Goal: Task Accomplishment & Management: Complete application form

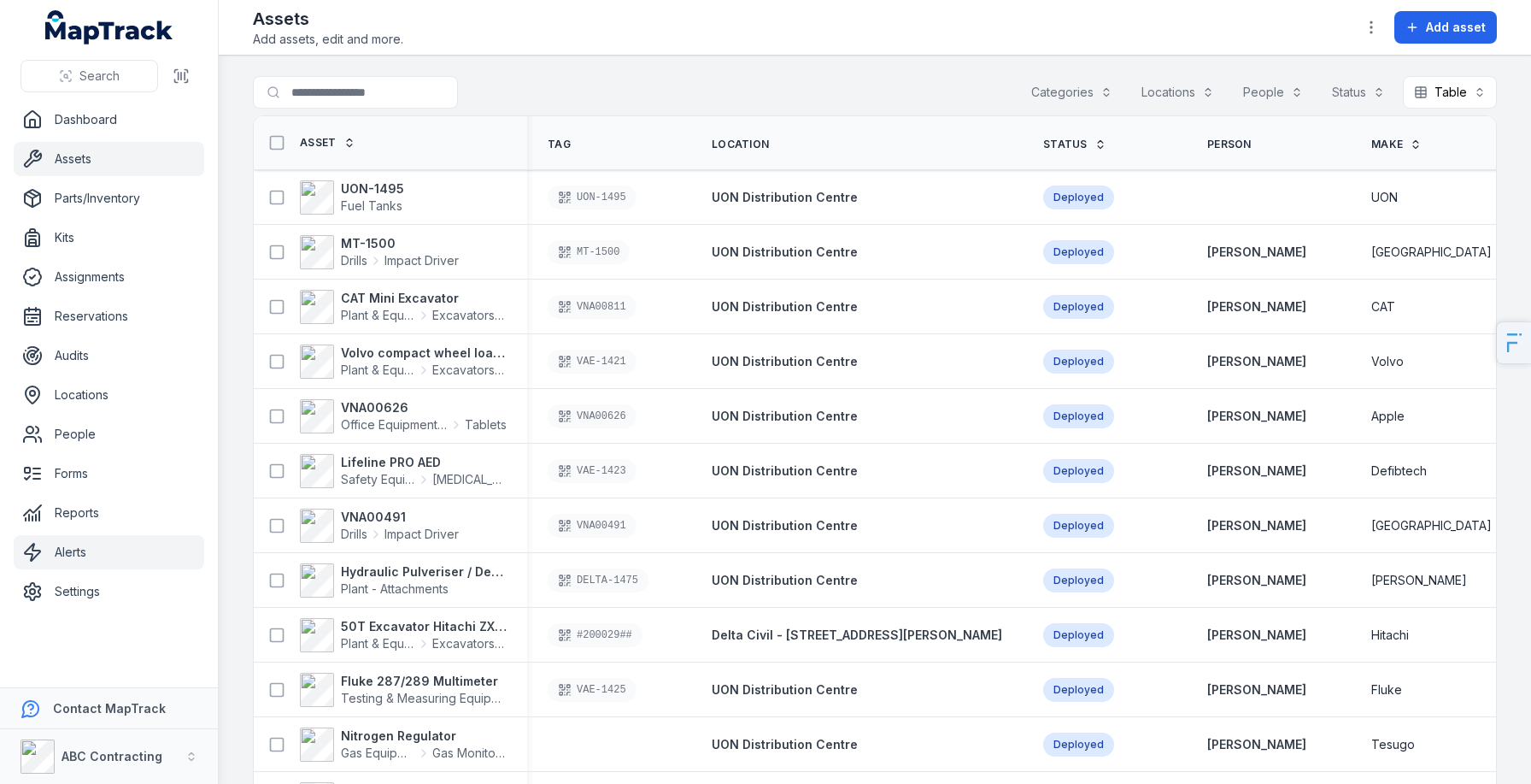
click at [84, 559] on link "Alerts" at bounding box center [108, 552] width 190 height 34
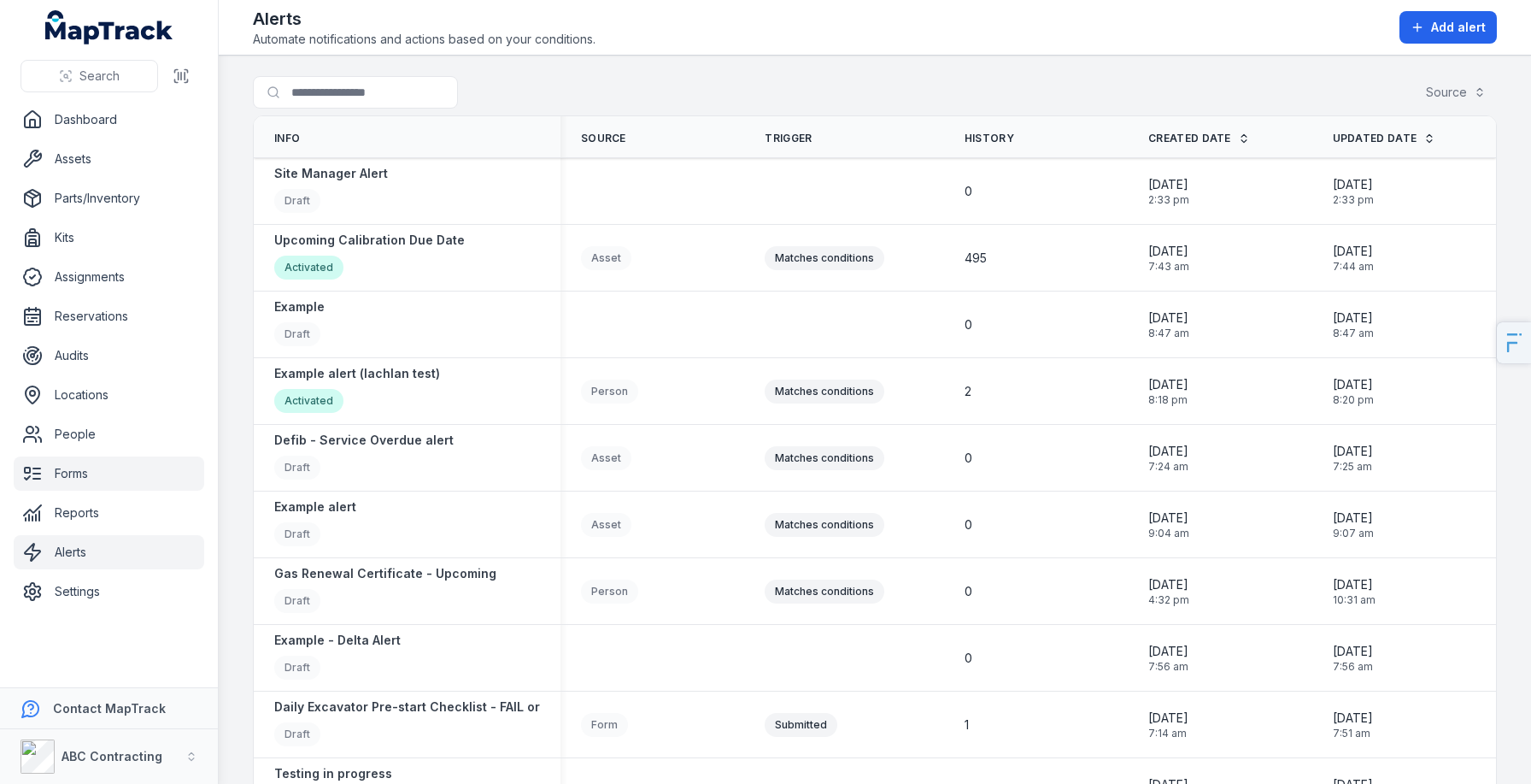
click at [91, 481] on link "Forms" at bounding box center [108, 473] width 190 height 34
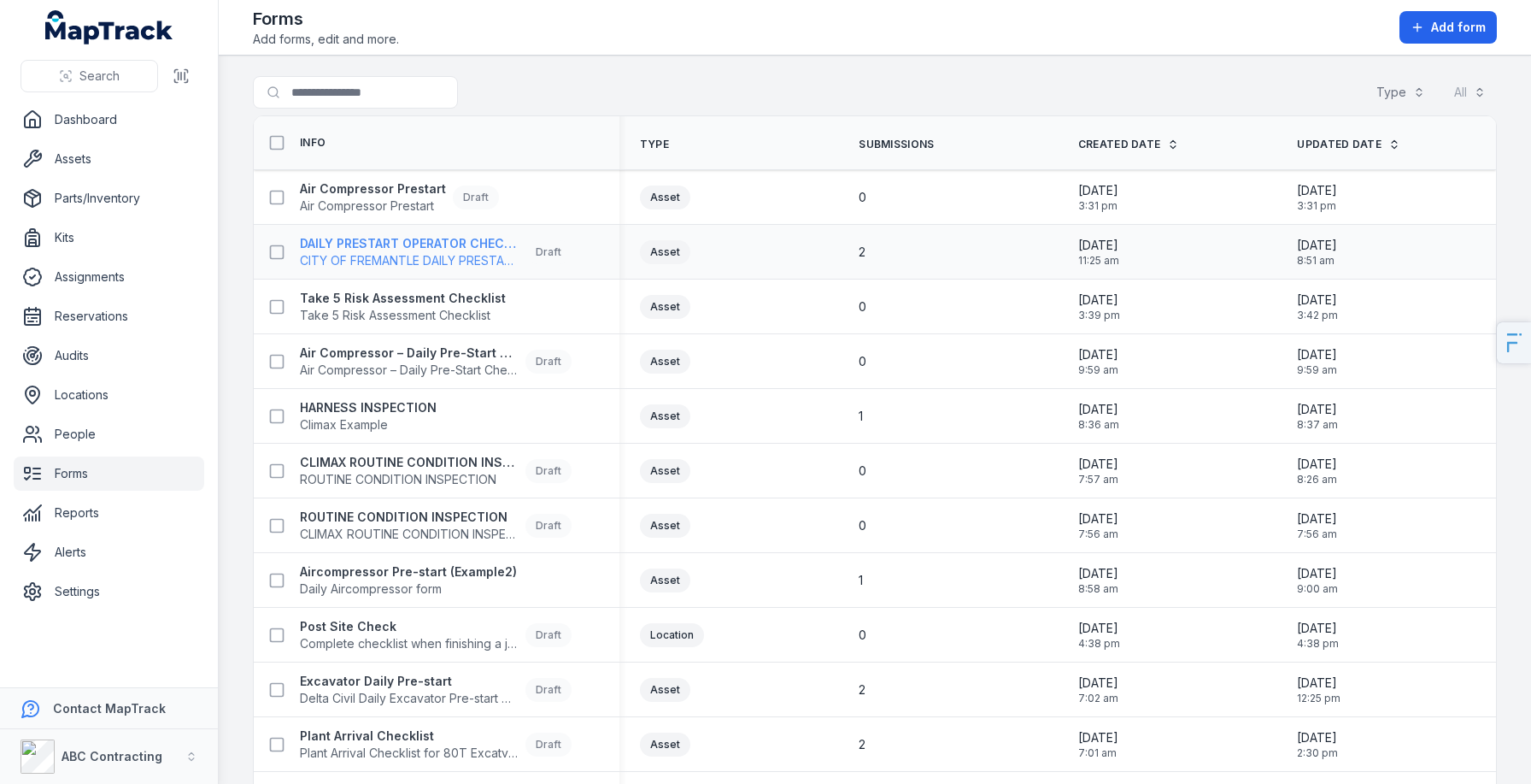
click at [425, 245] on strong "DAILY PRESTART OPERATOR CHECK SHEET" at bounding box center [410, 244] width 218 height 18
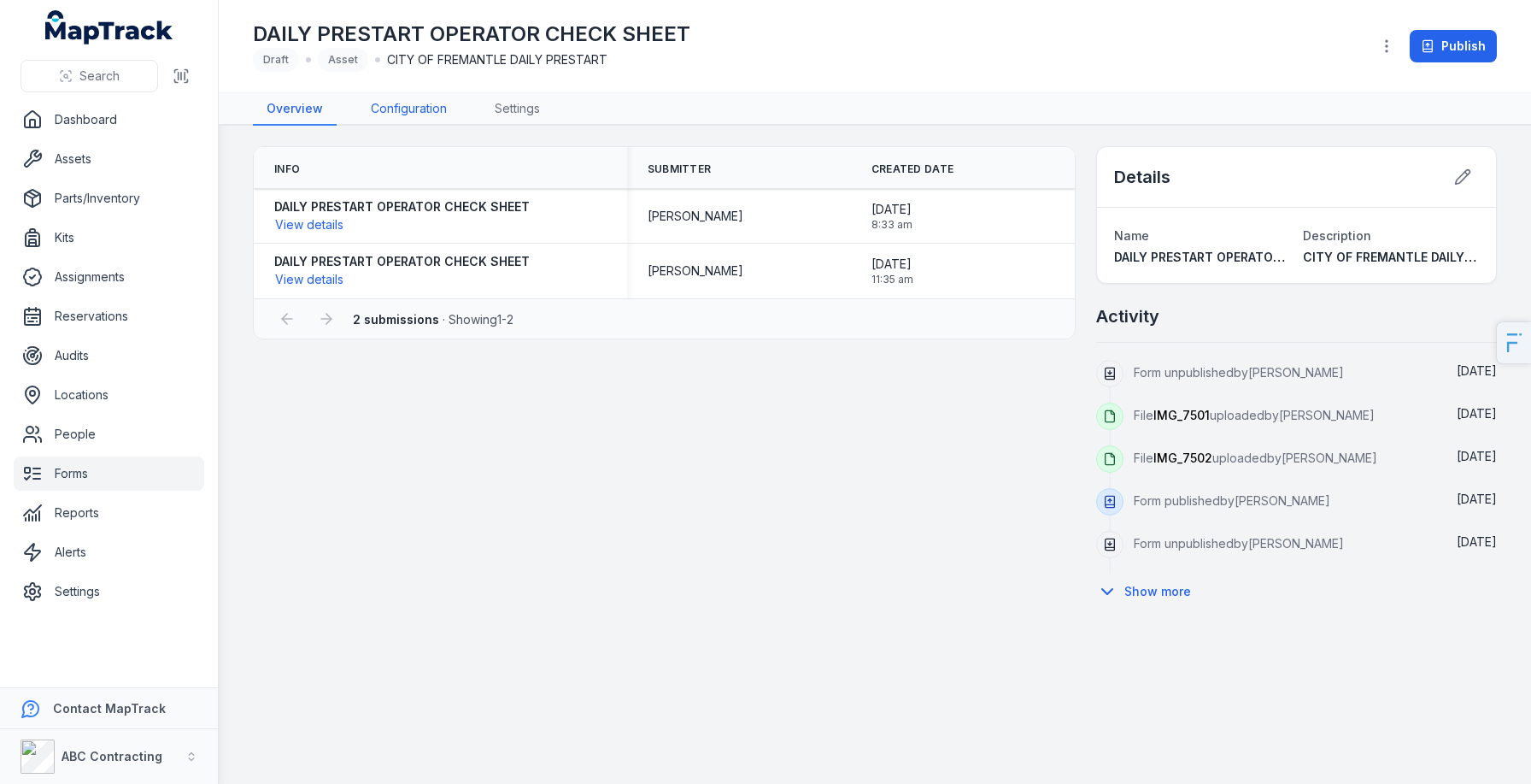
click at [412, 110] on link "Configuration" at bounding box center [409, 109] width 103 height 32
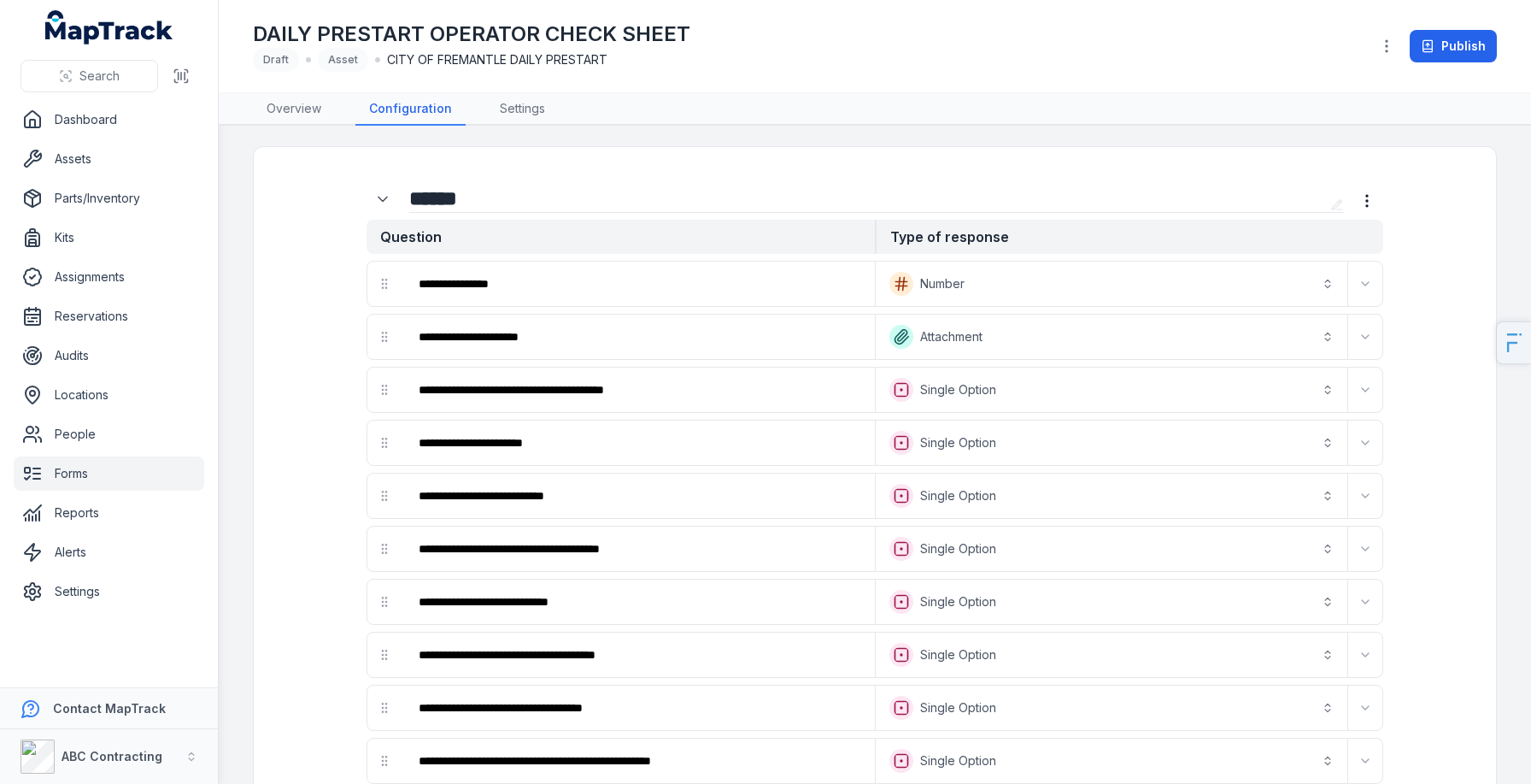
click at [495, 203] on input "******" at bounding box center [867, 198] width 915 height 27
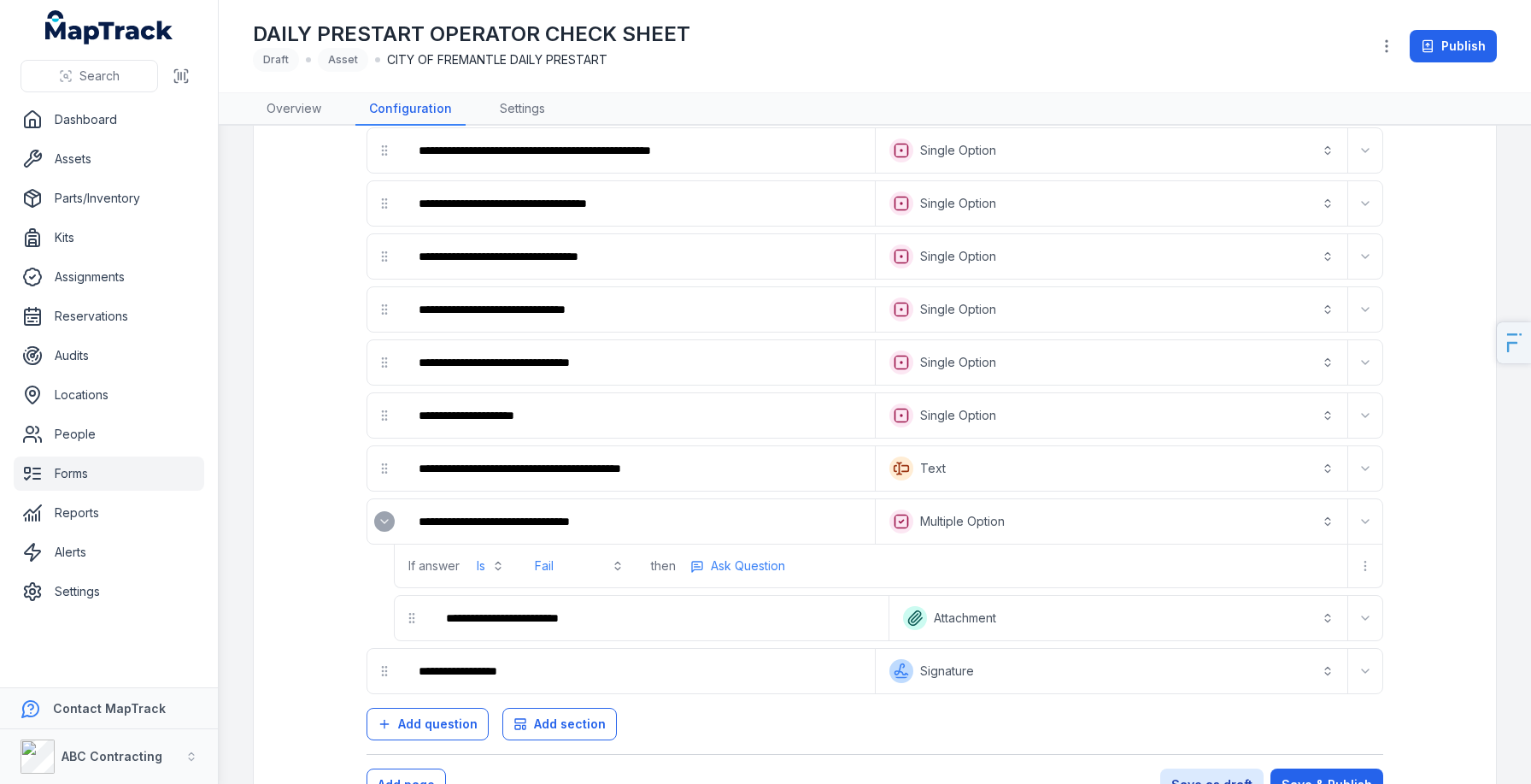
scroll to position [666, 0]
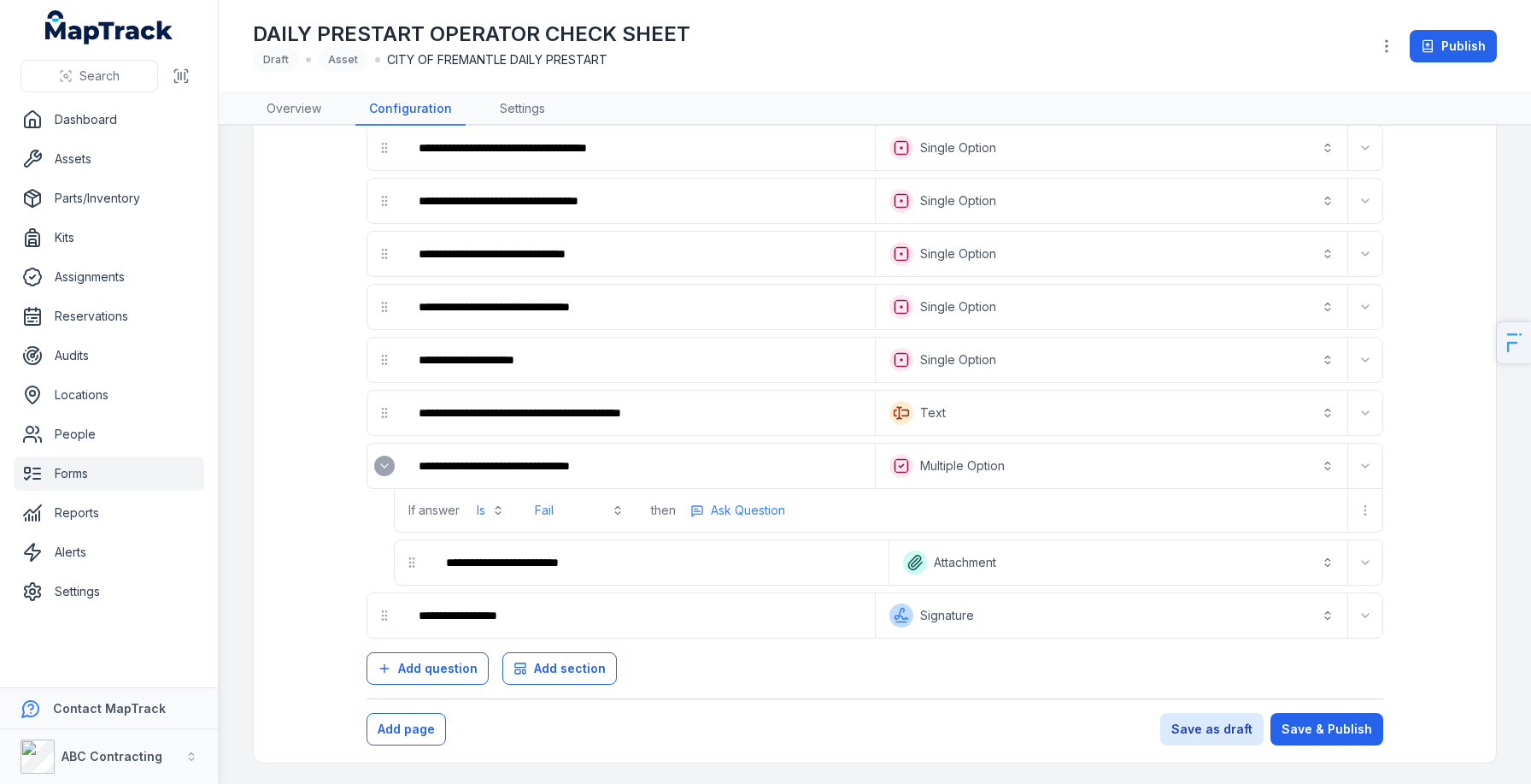
click at [382, 462] on icon "Expand" at bounding box center [384, 466] width 14 height 14
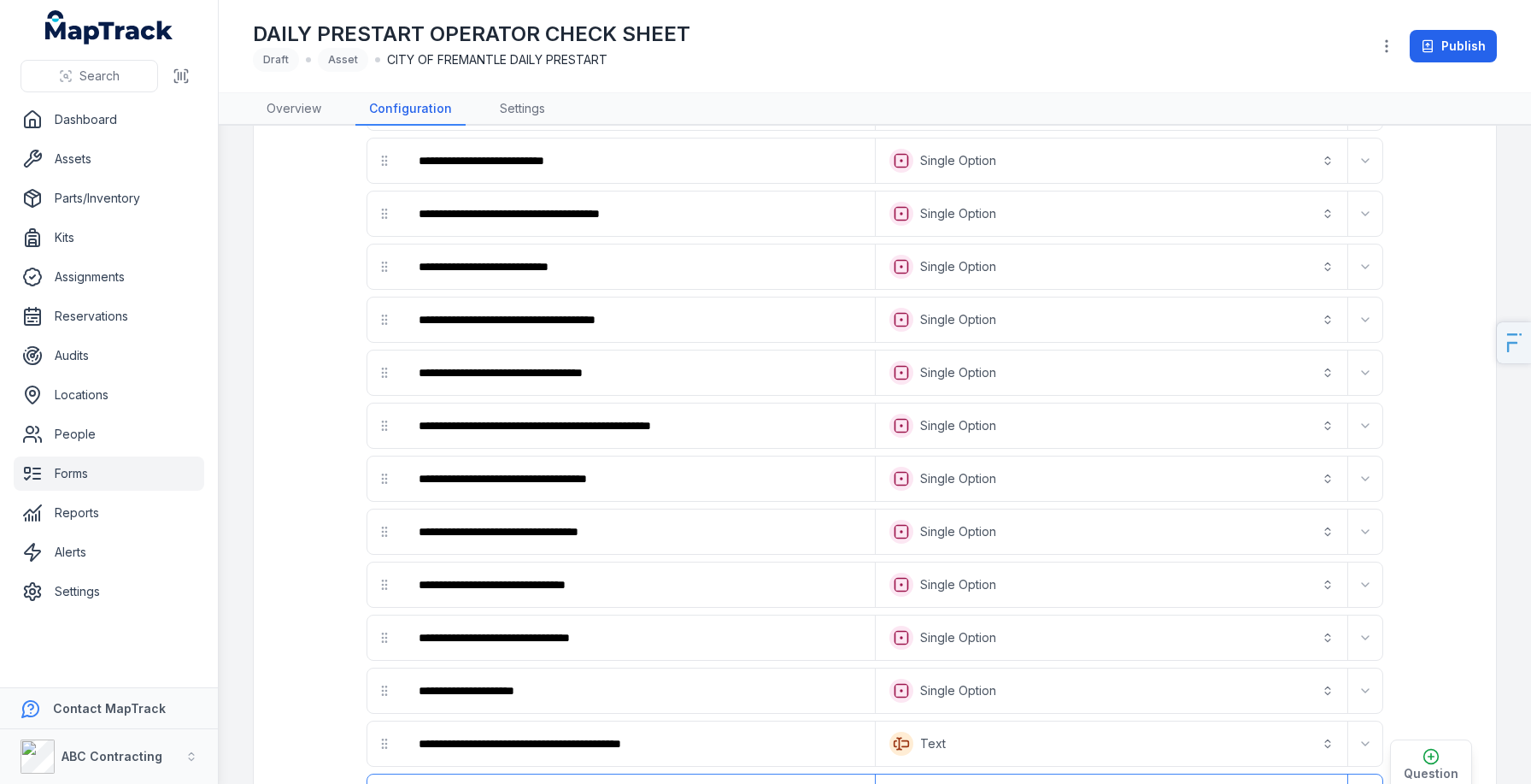
scroll to position [605, 0]
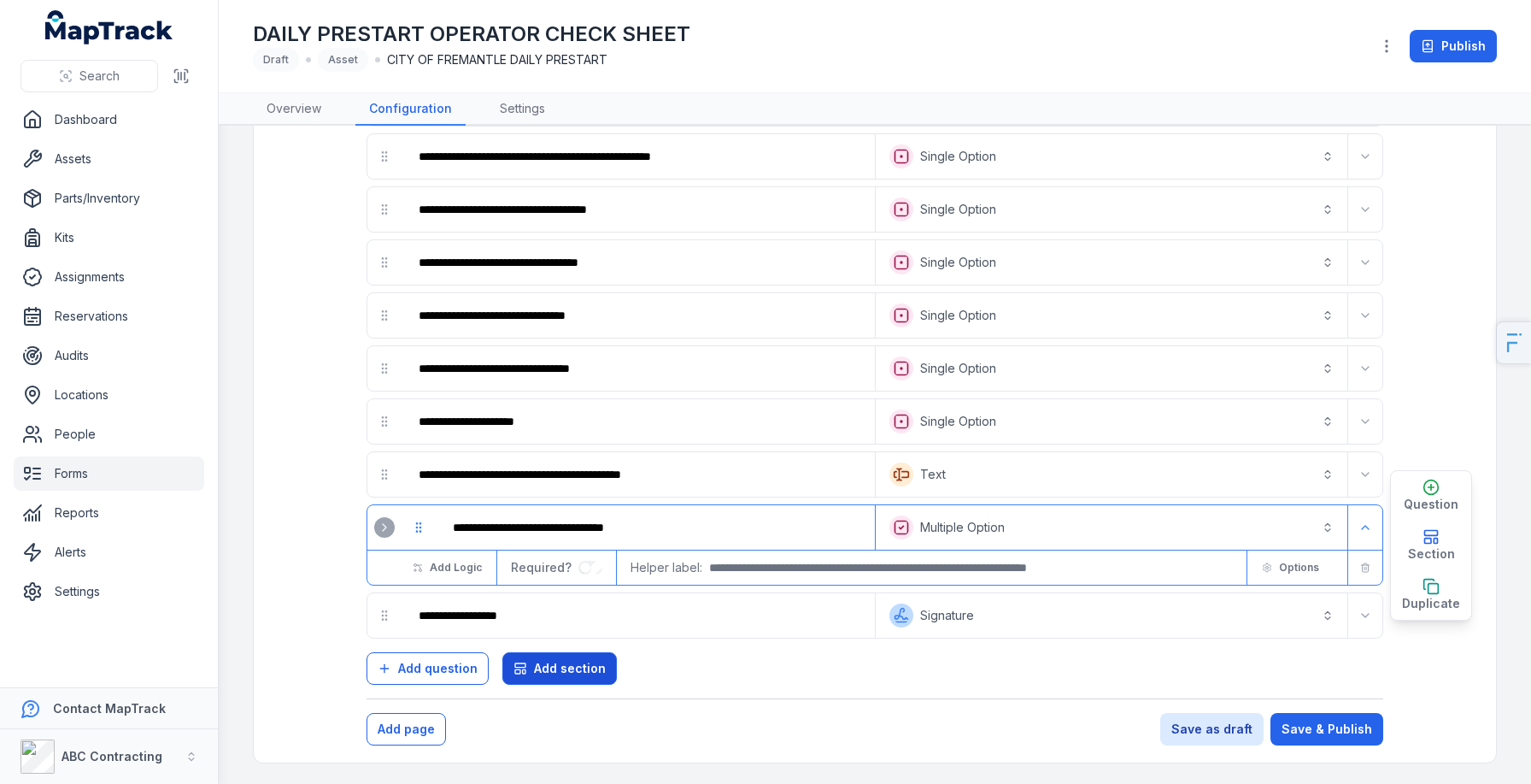
click at [546, 674] on span "Add section" at bounding box center [570, 668] width 72 height 18
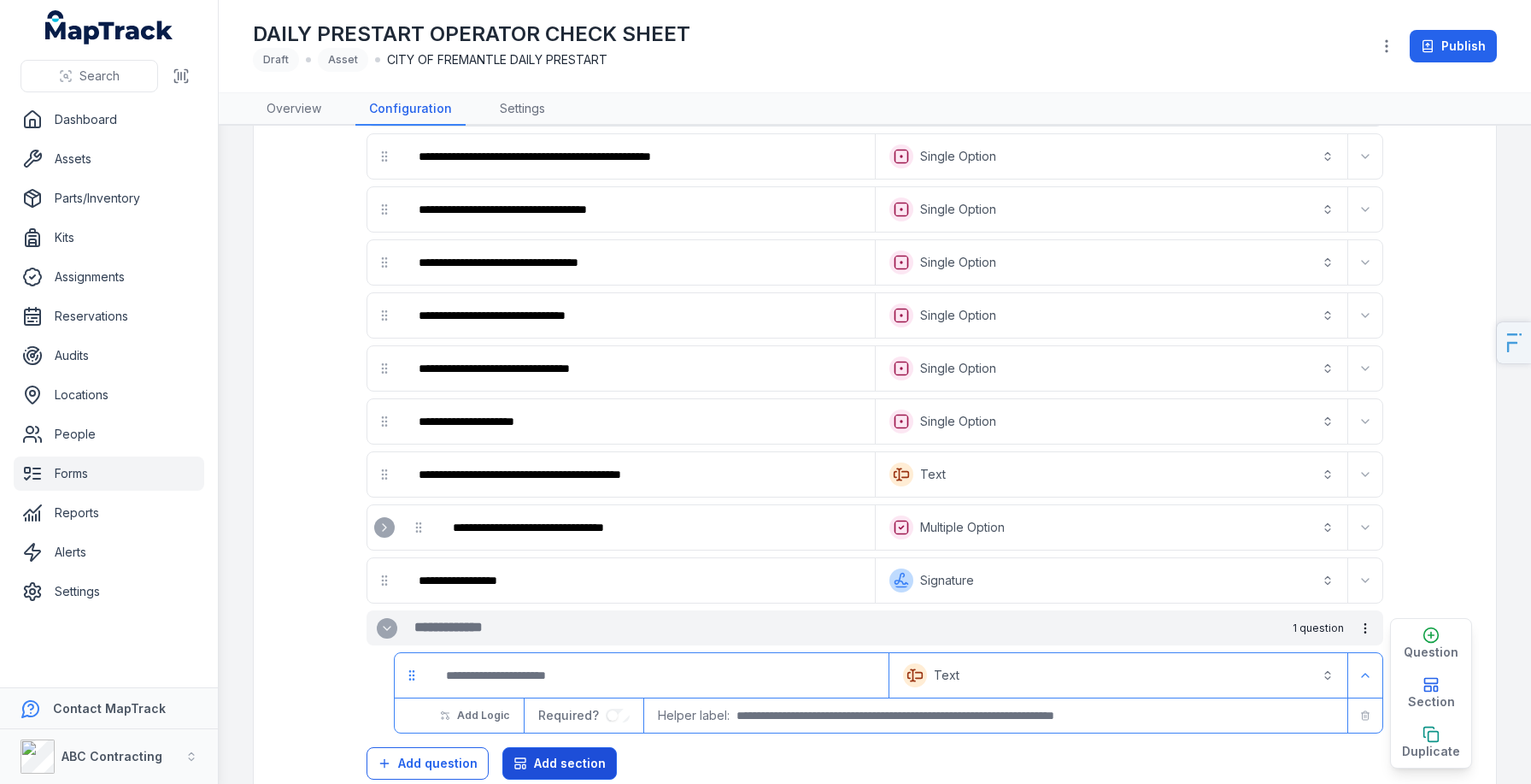
scroll to position [699, 0]
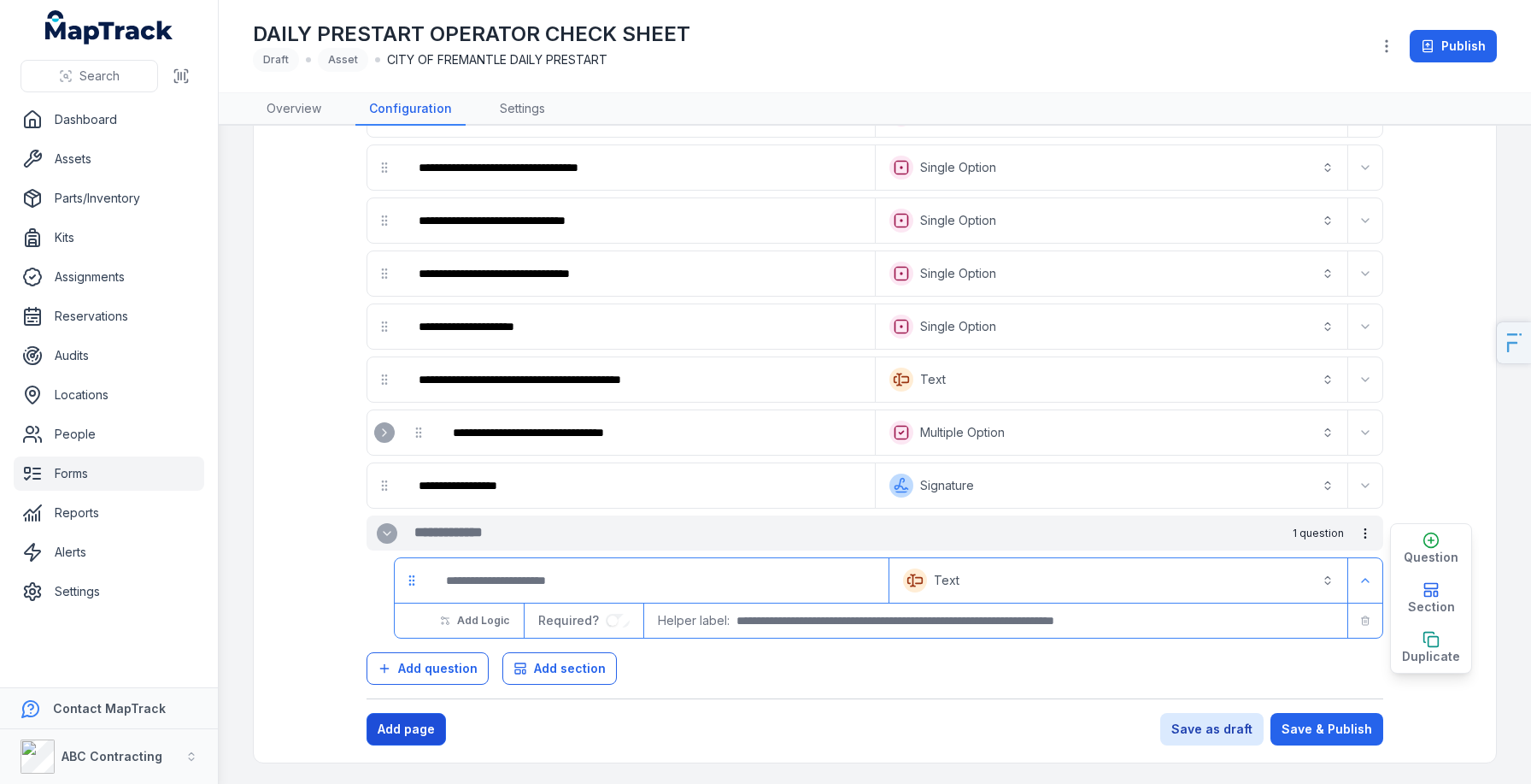
click at [425, 724] on button "Add page" at bounding box center [406, 728] width 79 height 32
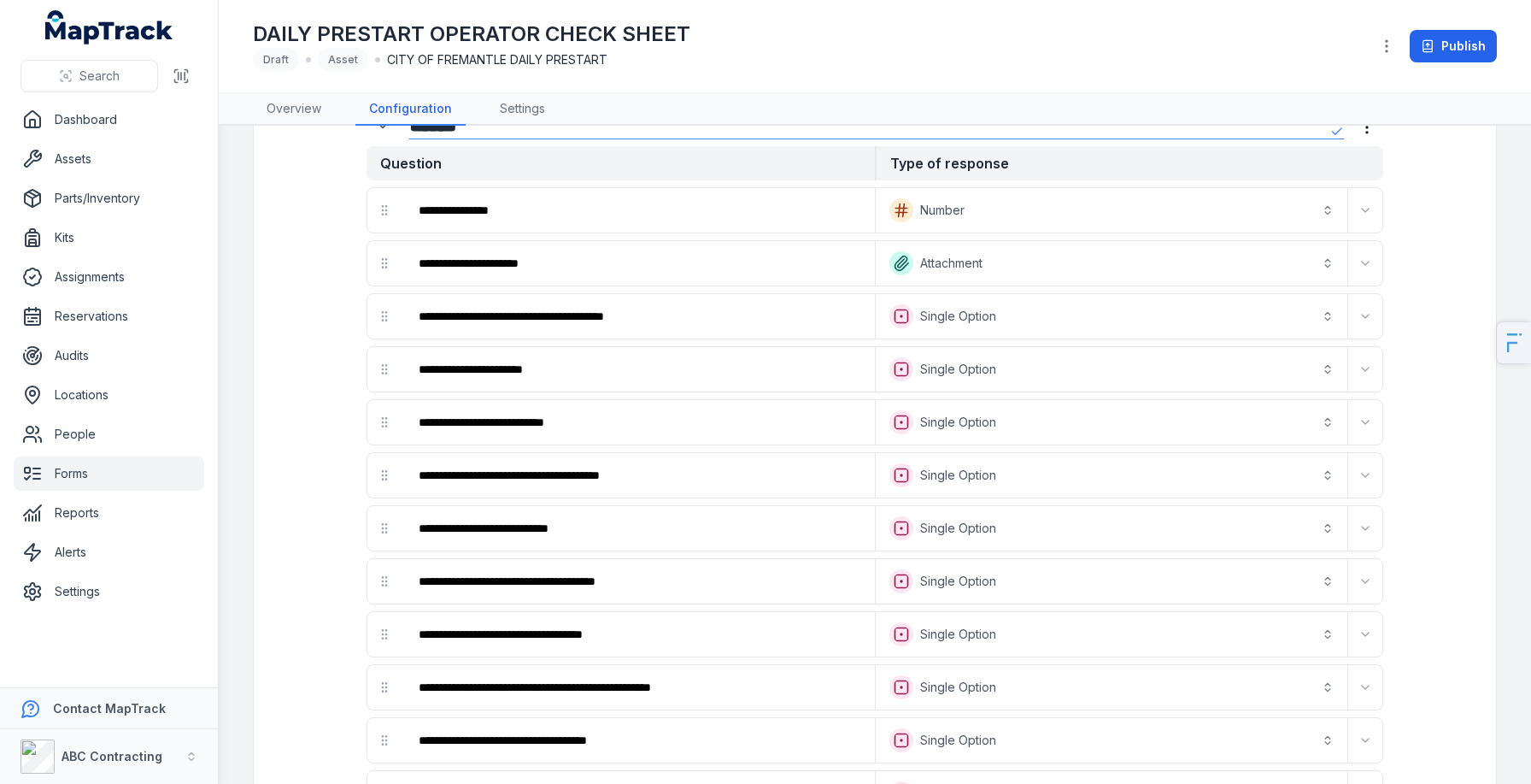
scroll to position [0, 0]
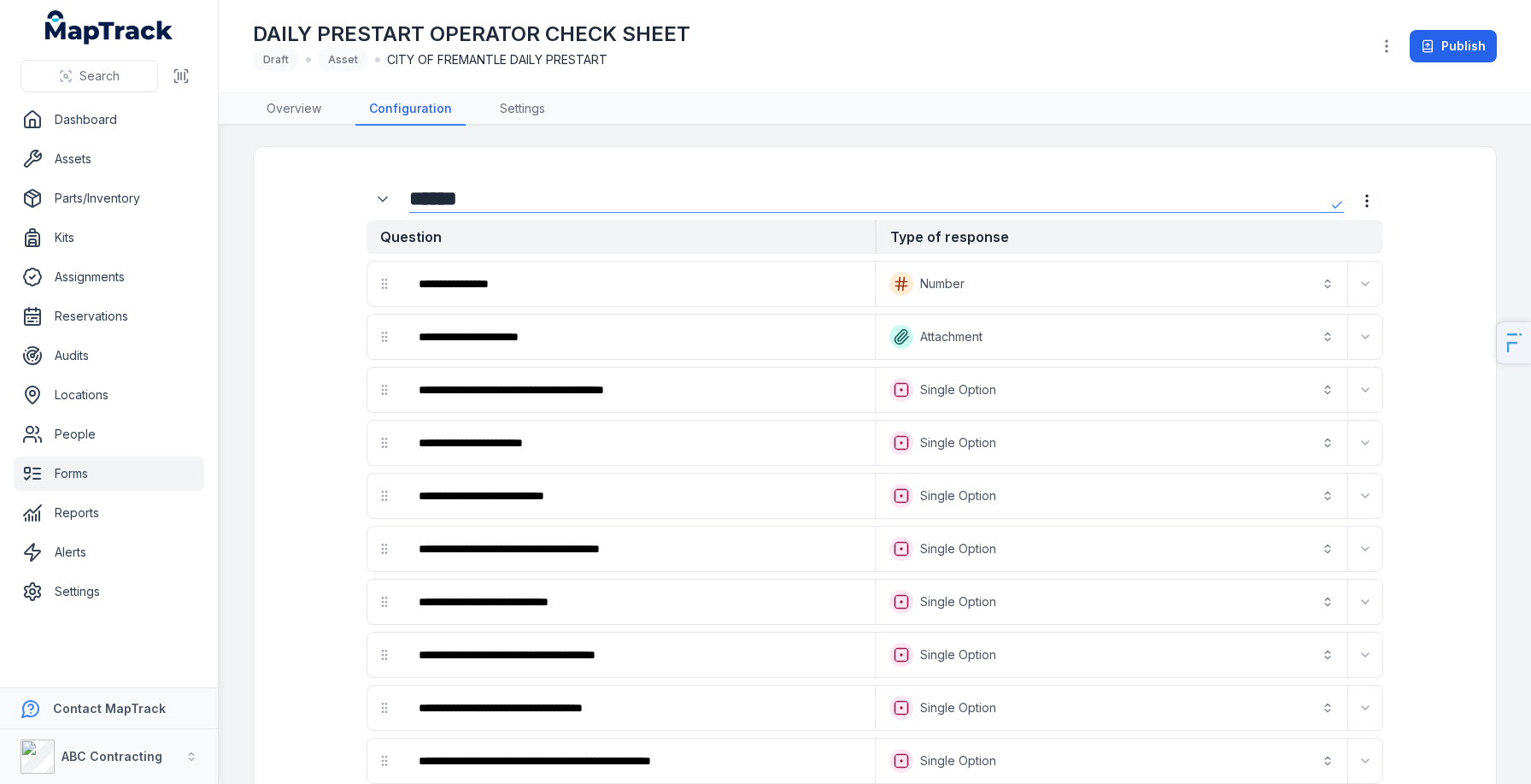
click at [944, 371] on button "**********" at bounding box center [1112, 389] width 465 height 38
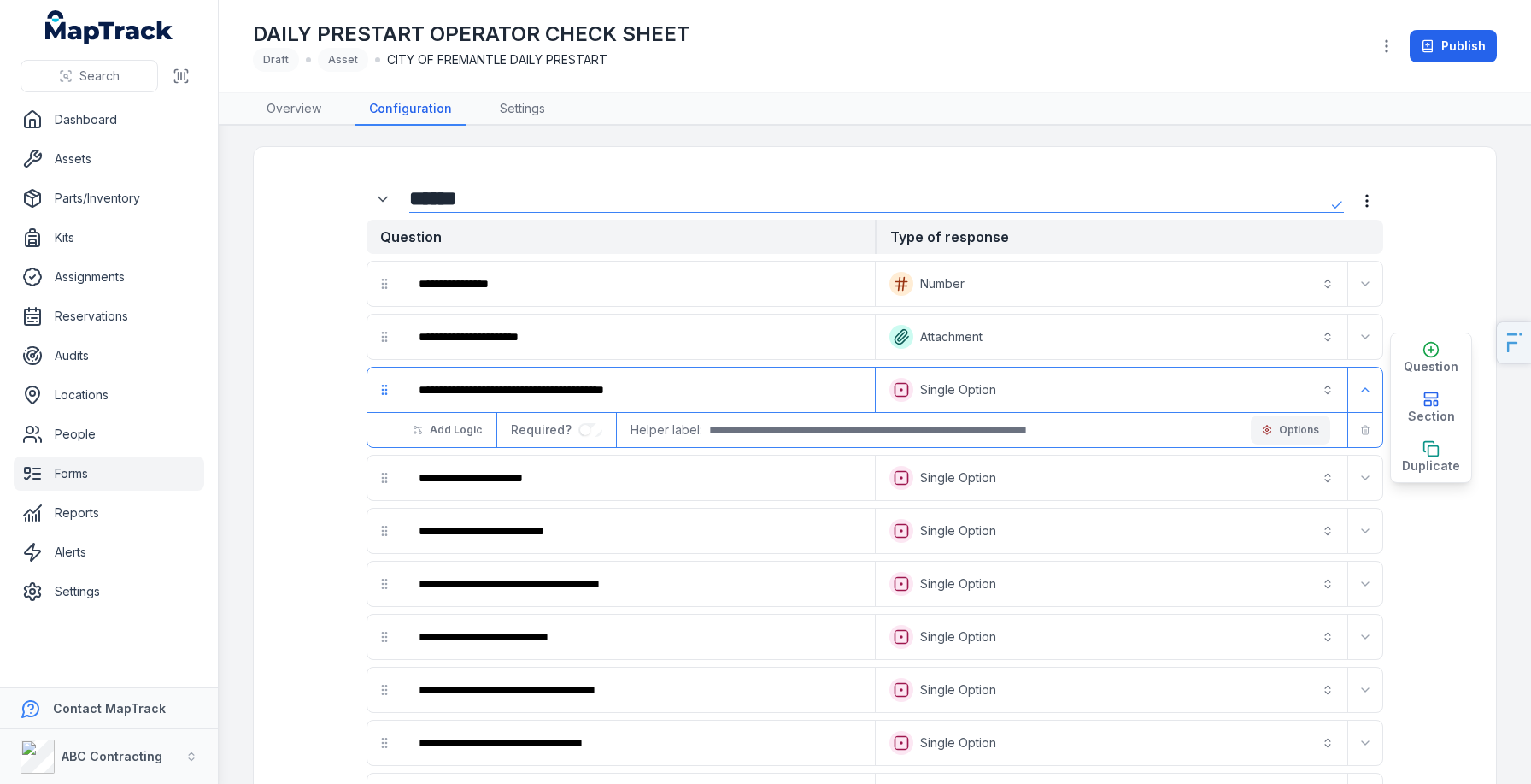
click at [1311, 432] on span "Options" at bounding box center [1299, 430] width 40 height 14
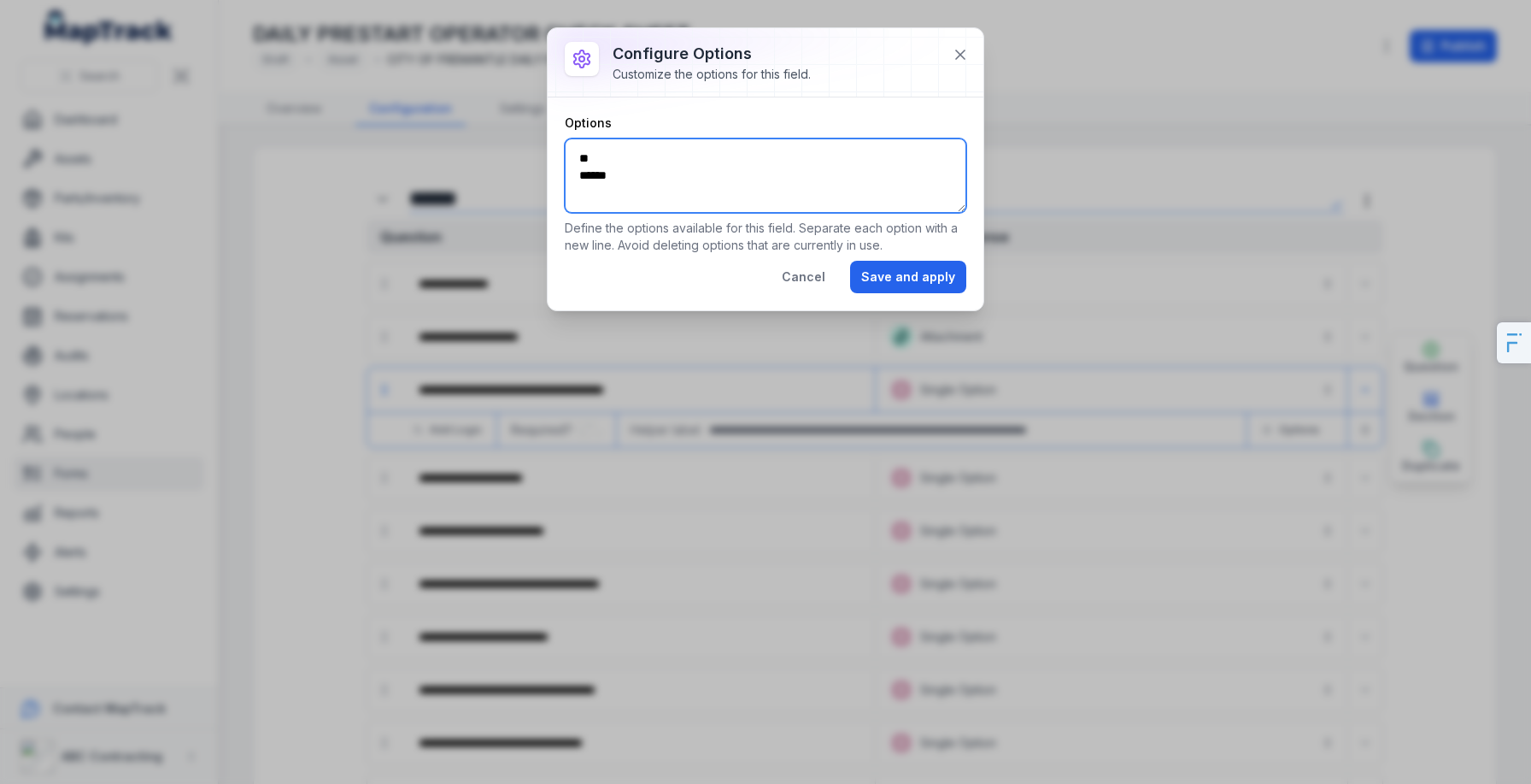
drag, startPoint x: 639, startPoint y: 167, endPoint x: 574, endPoint y: 160, distance: 65.4
click at [574, 160] on textarea "** ******" at bounding box center [766, 176] width 402 height 74
click at [767, 148] on textarea "** ******" at bounding box center [766, 176] width 402 height 74
click at [973, 41] on div at bounding box center [766, 62] width 436 height 68
click at [963, 55] on icon at bounding box center [961, 55] width 18 height 18
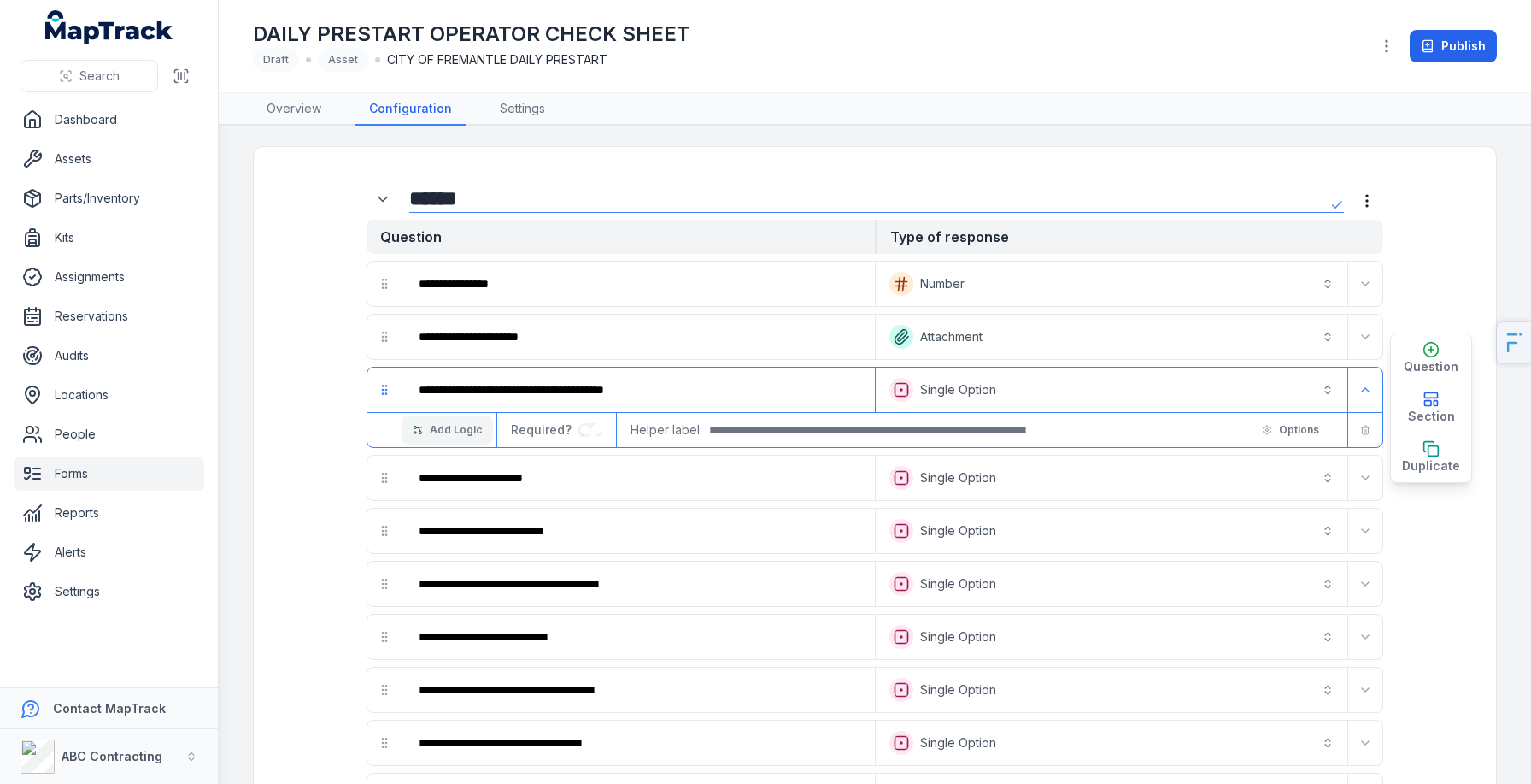
click at [432, 424] on span "Add Logic" at bounding box center [455, 430] width 52 height 14
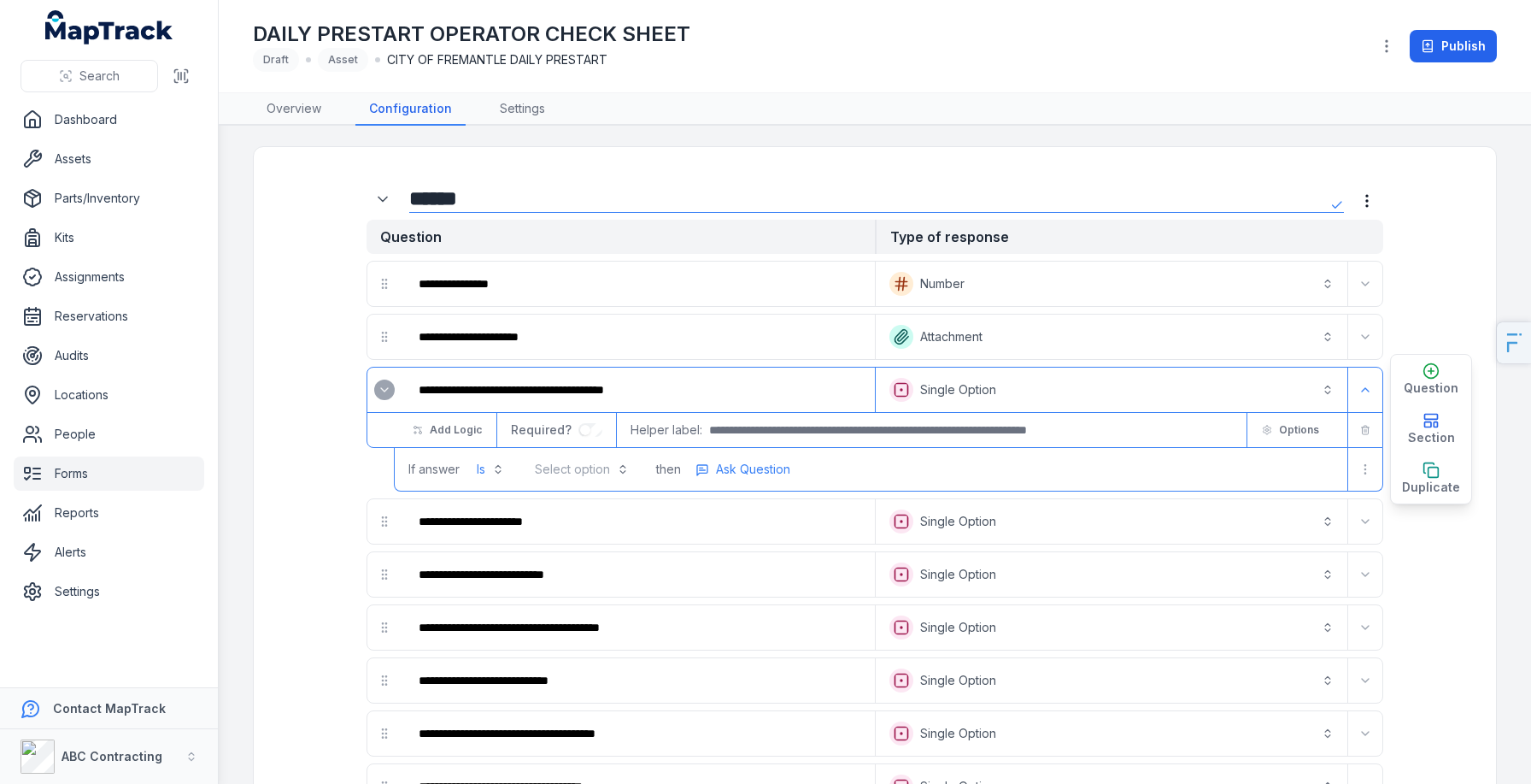
click at [577, 460] on button "Select option" at bounding box center [581, 469] width 114 height 31
click at [568, 538] on span "NOT OK" at bounding box center [568, 544] width 47 height 18
click at [746, 473] on span "Ask Question" at bounding box center [748, 469] width 74 height 18
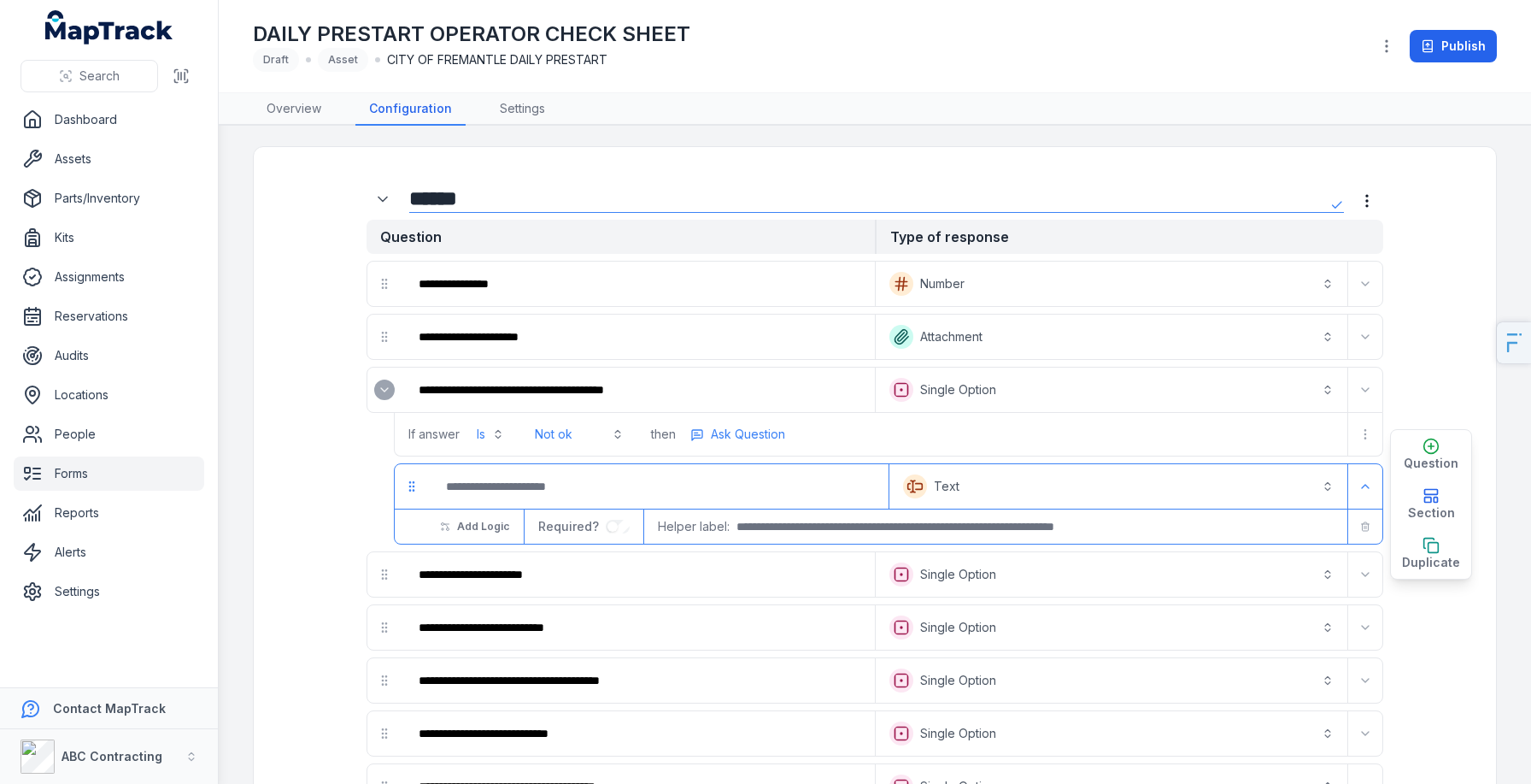
click at [904, 498] on button "Text *******" at bounding box center [1119, 486] width 451 height 38
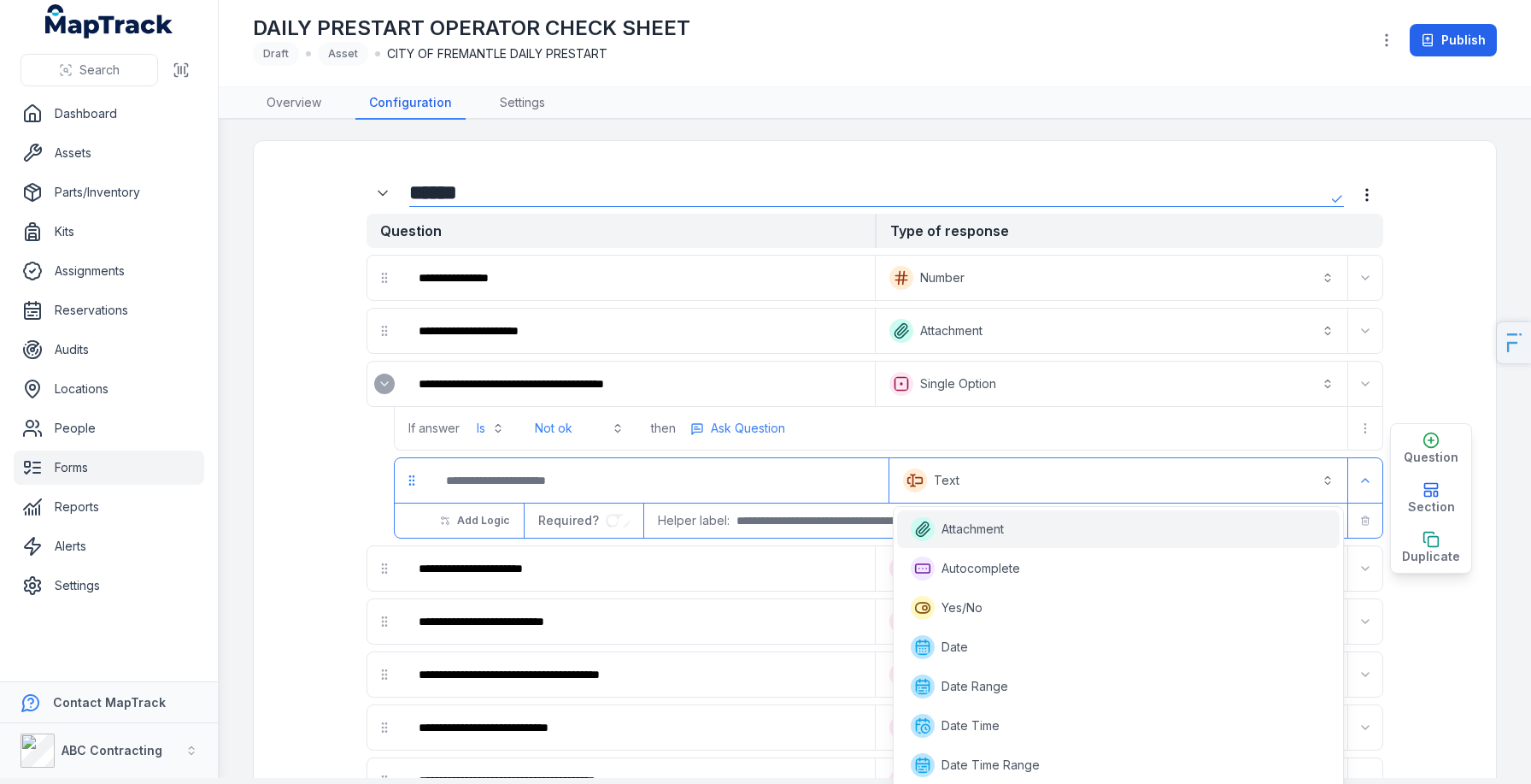
click at [982, 522] on span "Attachment" at bounding box center [973, 529] width 62 height 18
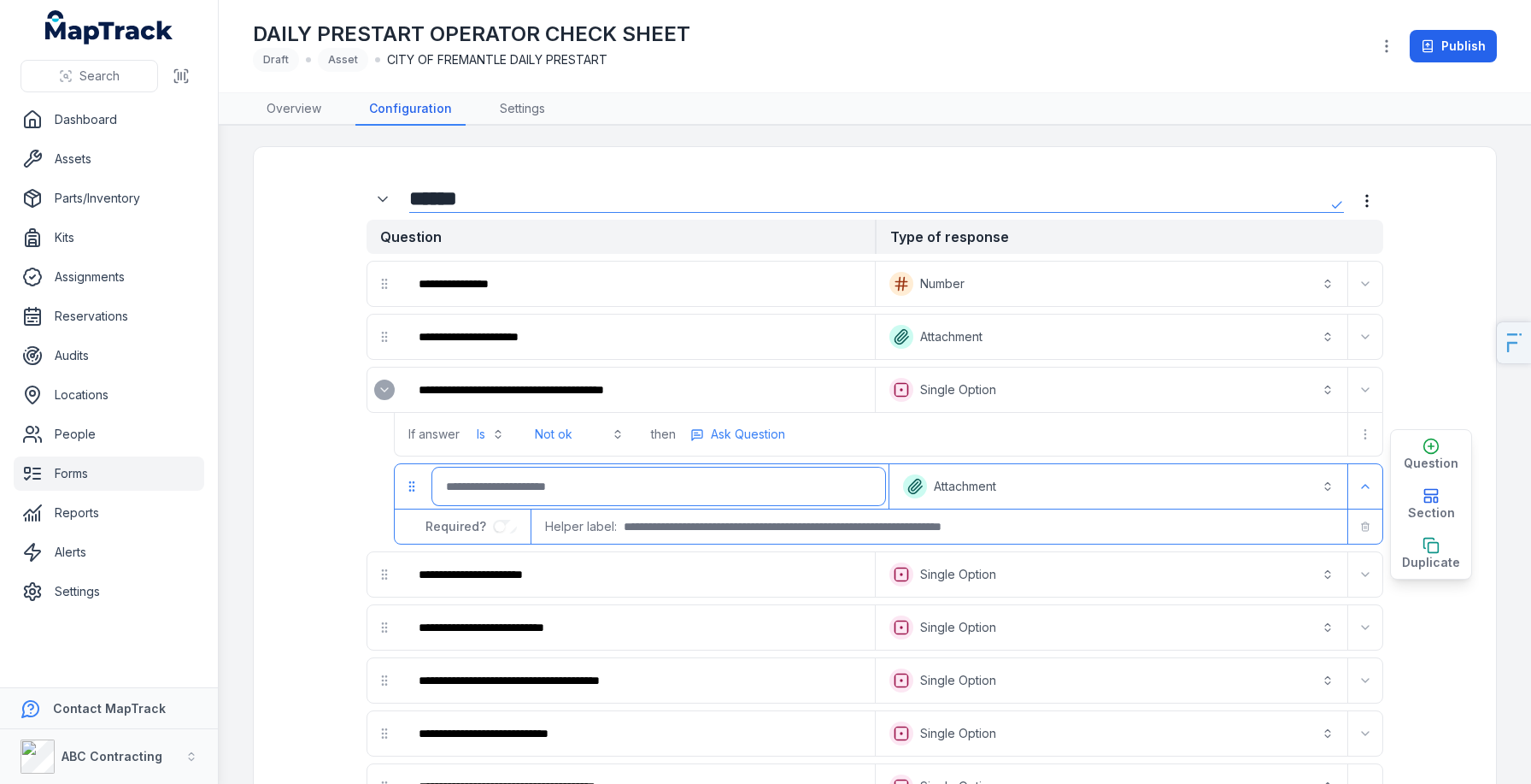
click at [527, 472] on input ":reu:-form-item-label" at bounding box center [658, 486] width 452 height 38
click at [709, 439] on button "Ask Question" at bounding box center [737, 434] width 110 height 25
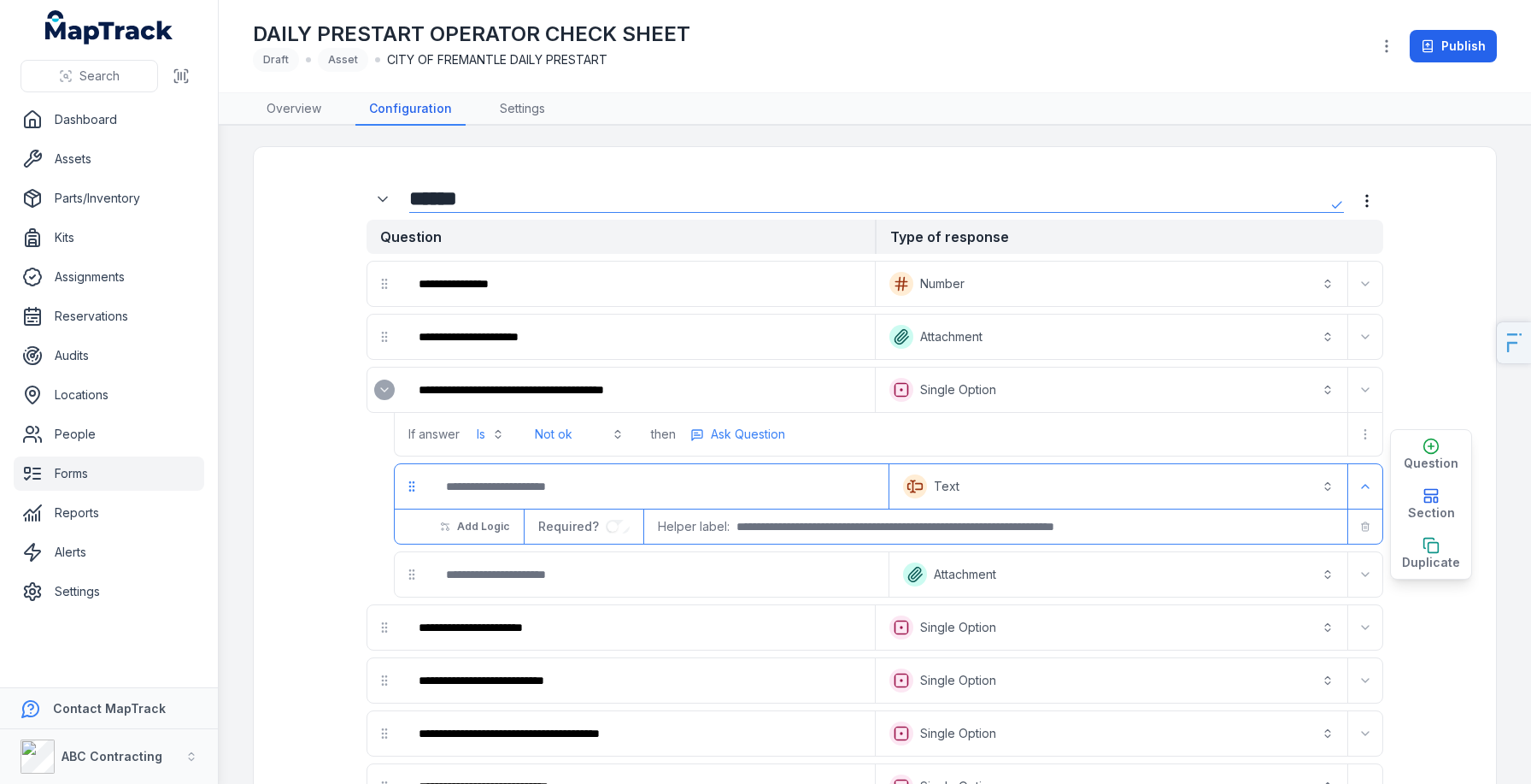
type input "*"
type input "**********"
click at [486, 493] on input "**********" at bounding box center [658, 486] width 452 height 38
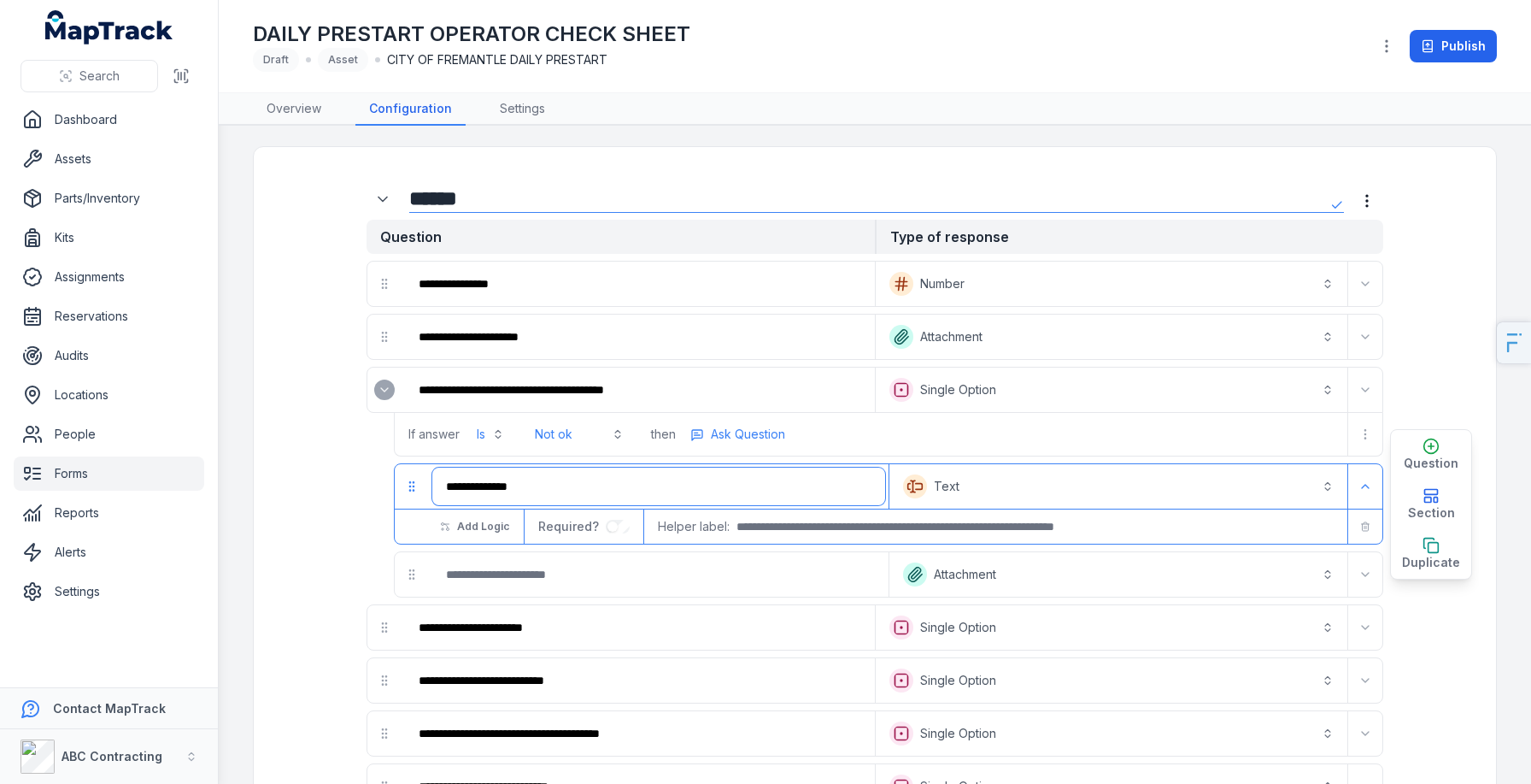
click at [486, 493] on input "**********" at bounding box center [658, 486] width 452 height 38
click at [493, 578] on input ":reu:-form-item-label" at bounding box center [658, 574] width 452 height 38
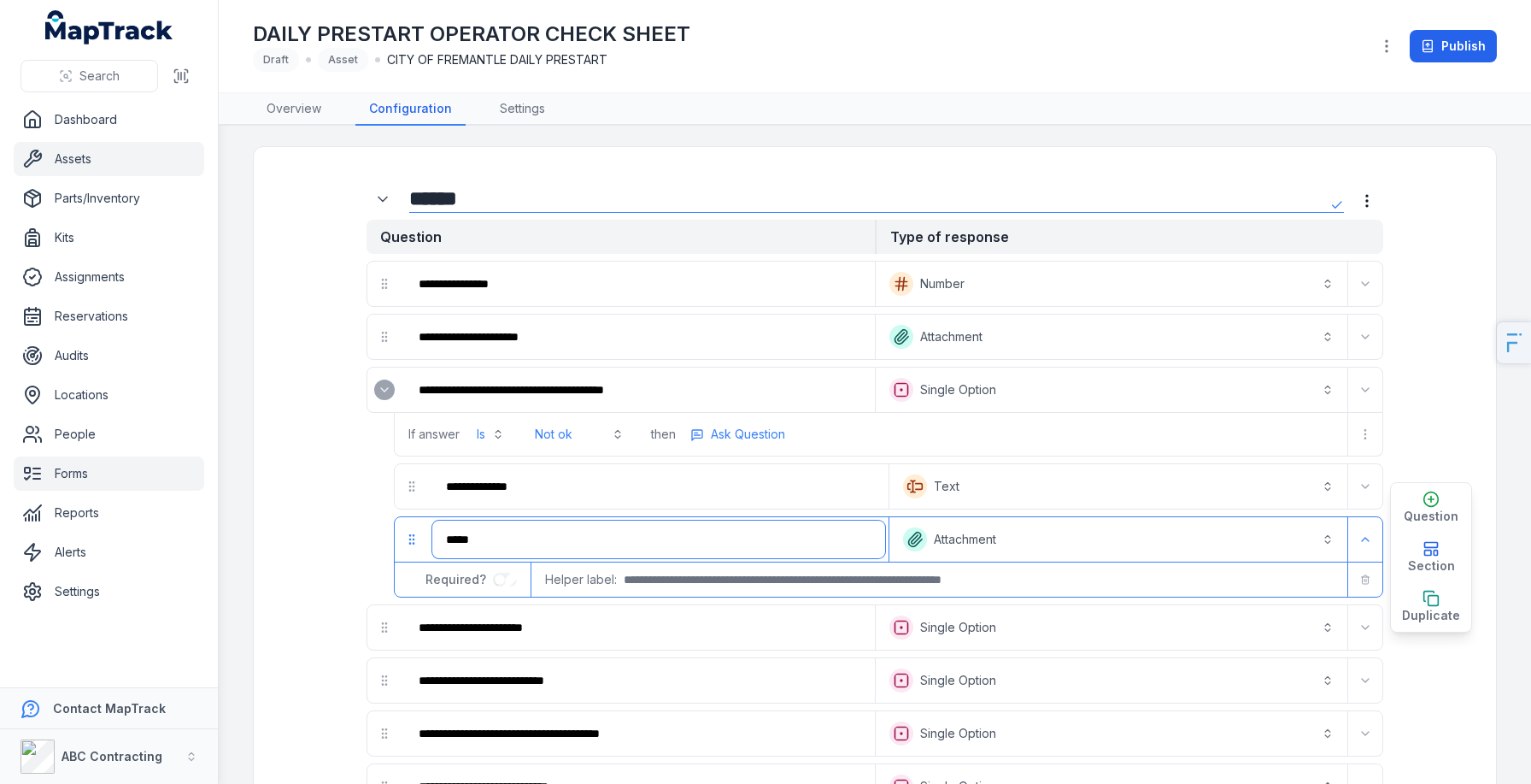
type input "*****"
click at [60, 155] on link "Assets" at bounding box center [108, 158] width 190 height 34
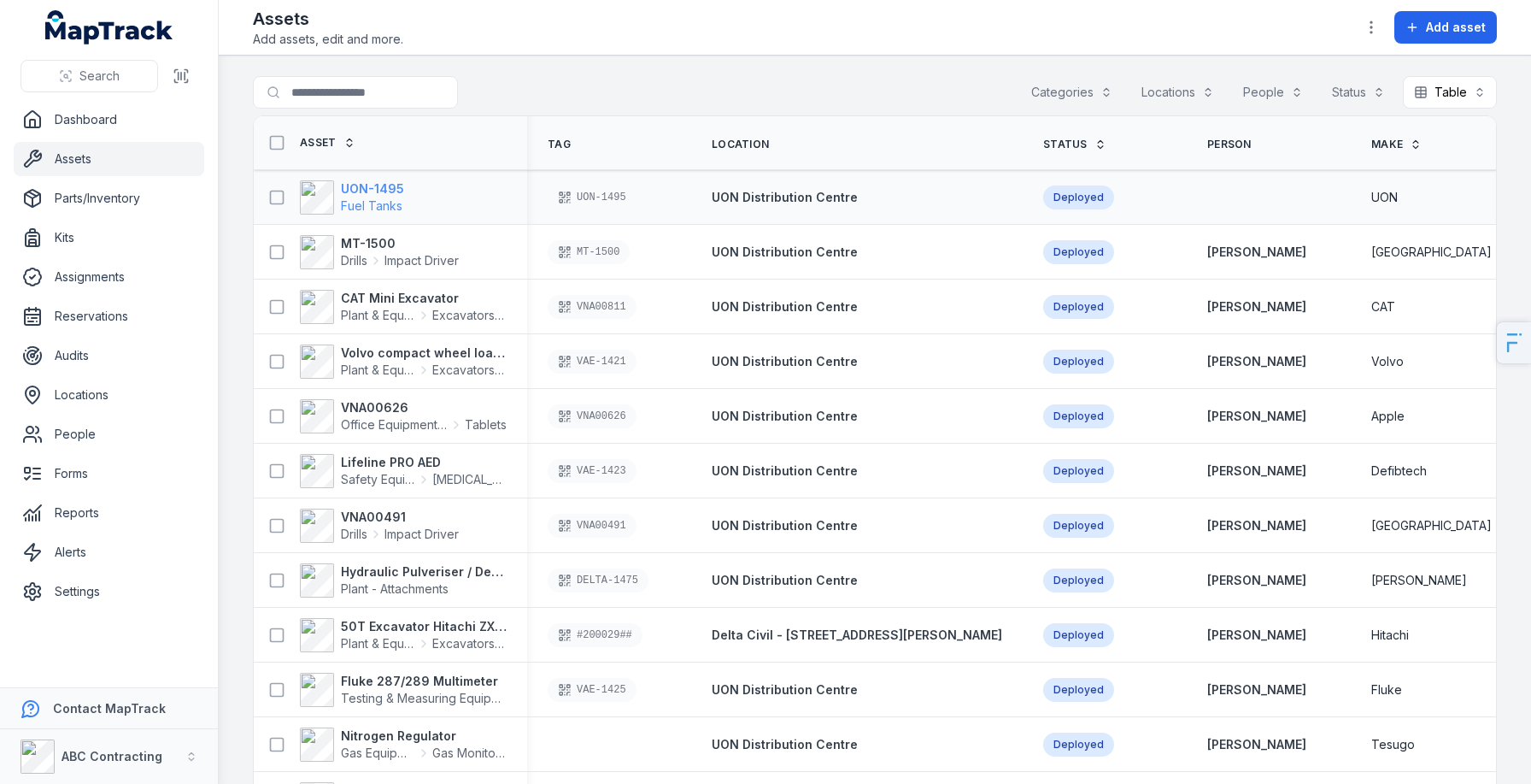
click at [373, 190] on strong "UON-1495" at bounding box center [373, 189] width 63 height 18
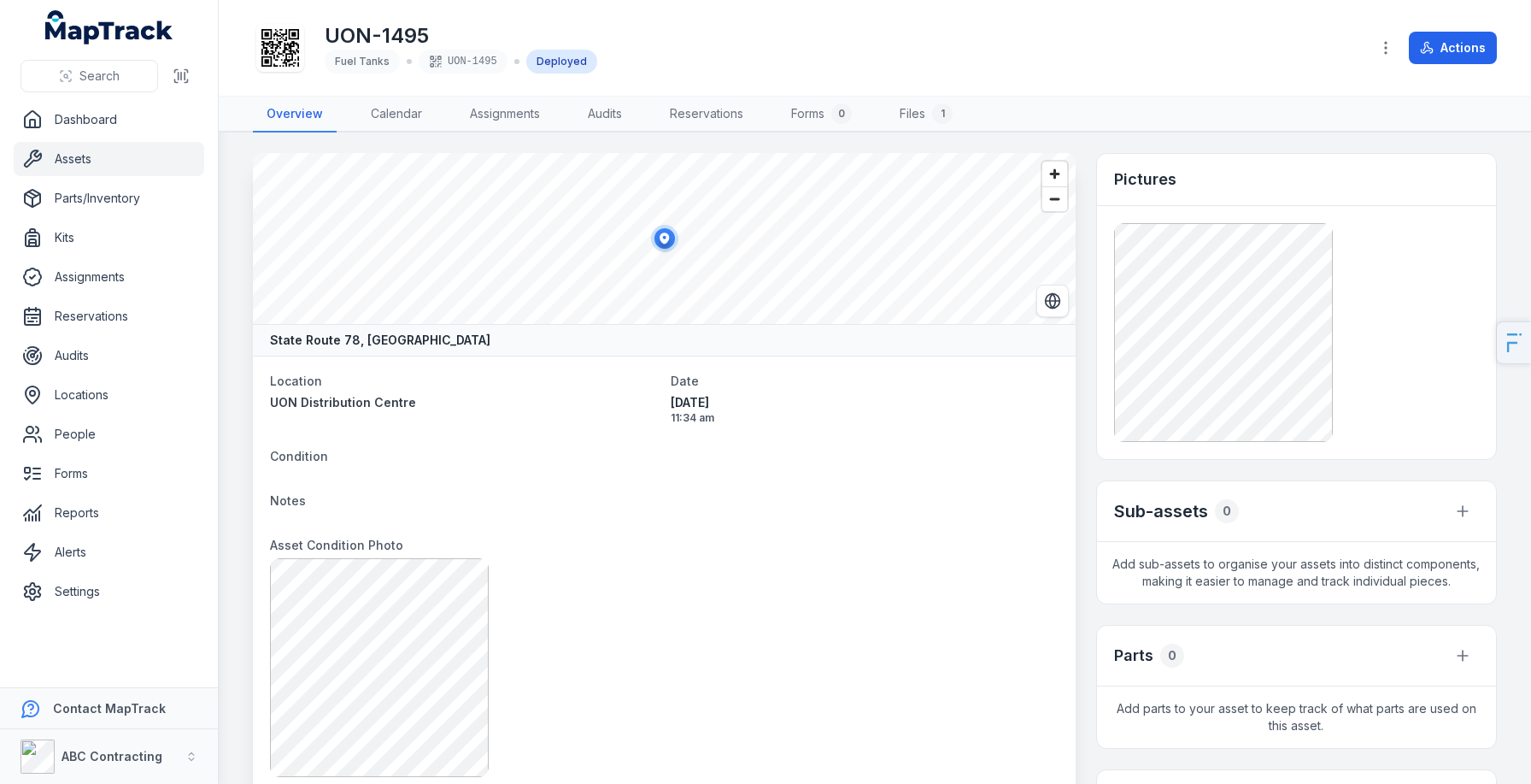
click at [287, 53] on icon at bounding box center [280, 48] width 38 height 38
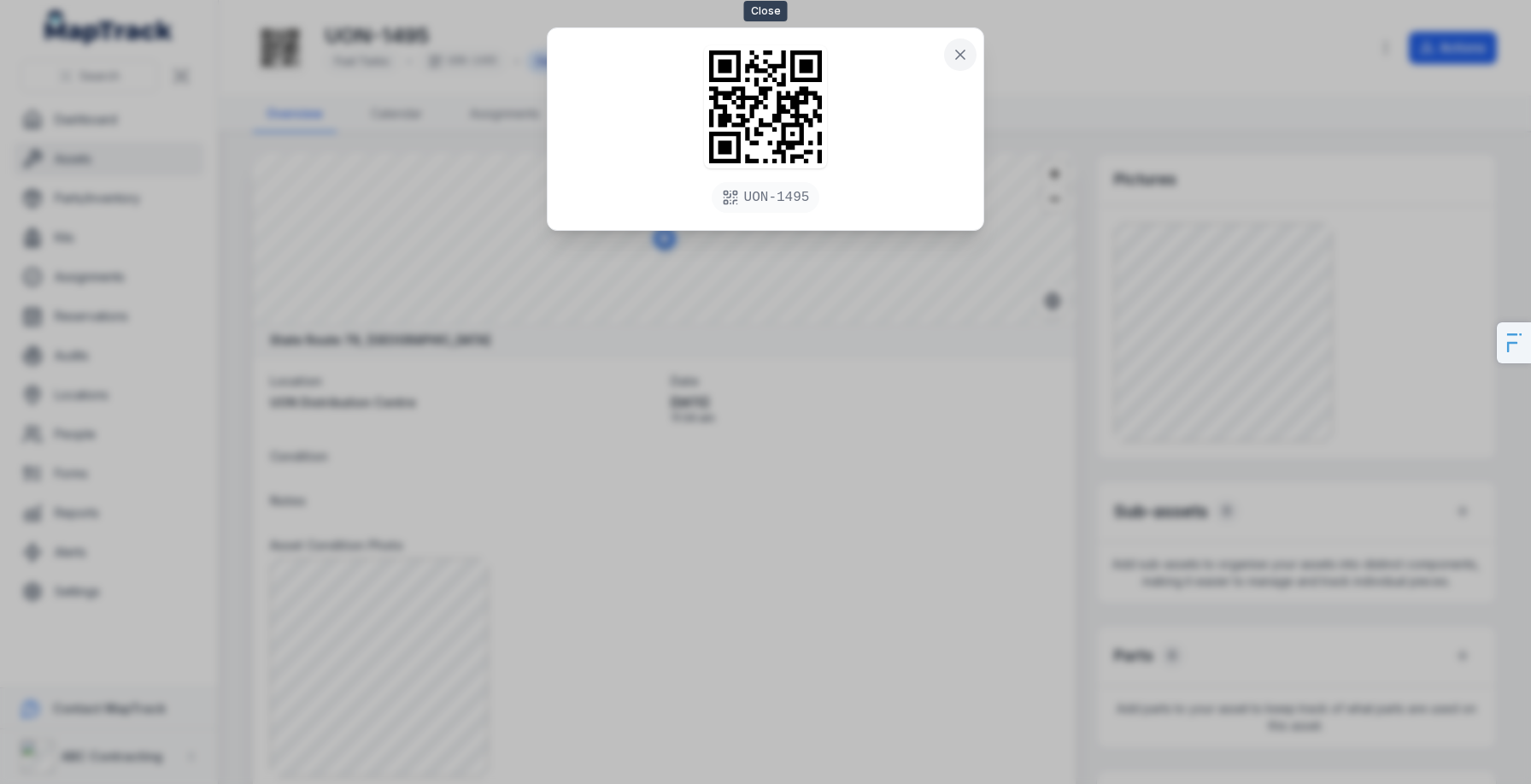
click at [944, 55] on button at bounding box center [960, 54] width 32 height 32
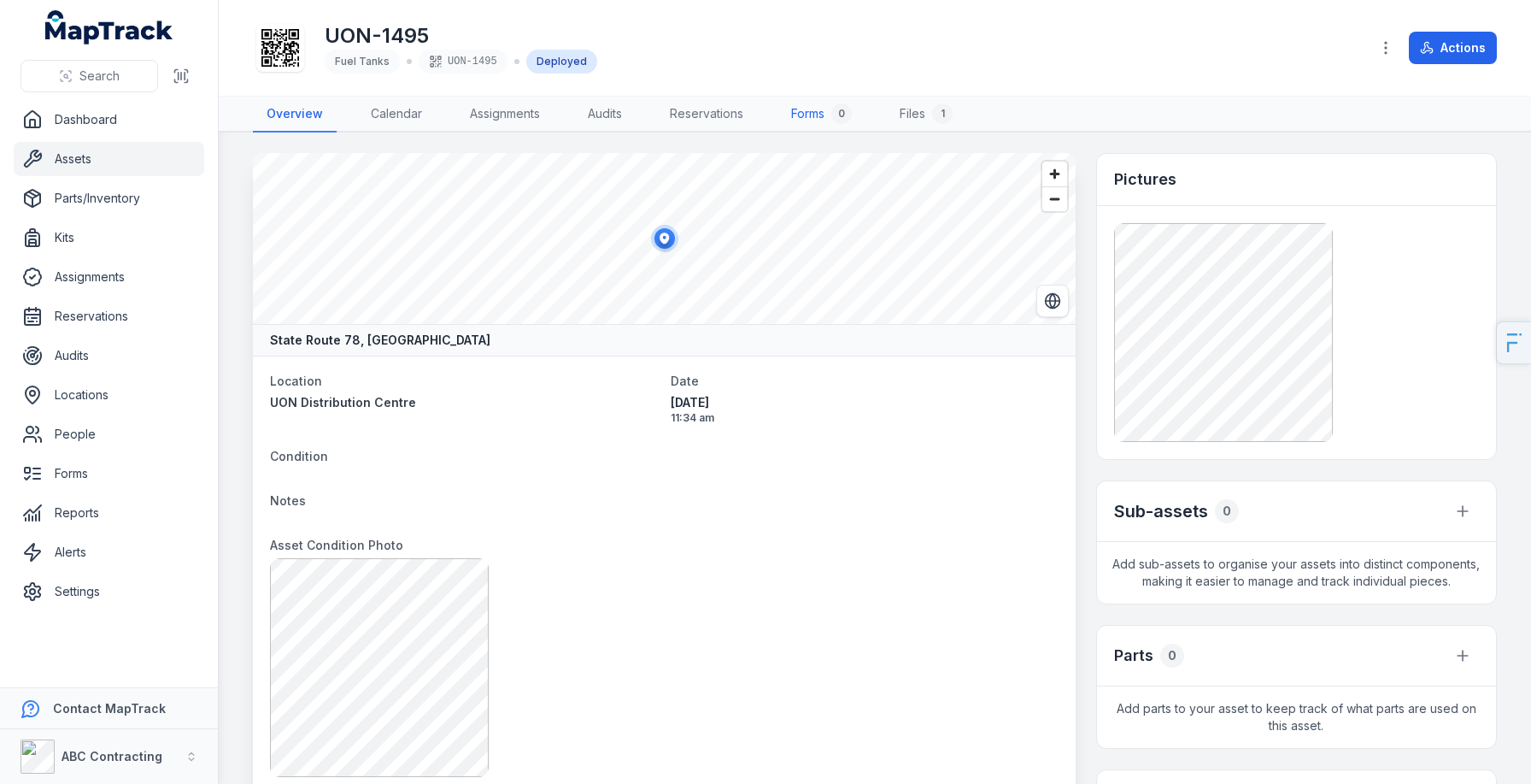
click at [841, 107] on div "0" at bounding box center [842, 113] width 20 height 20
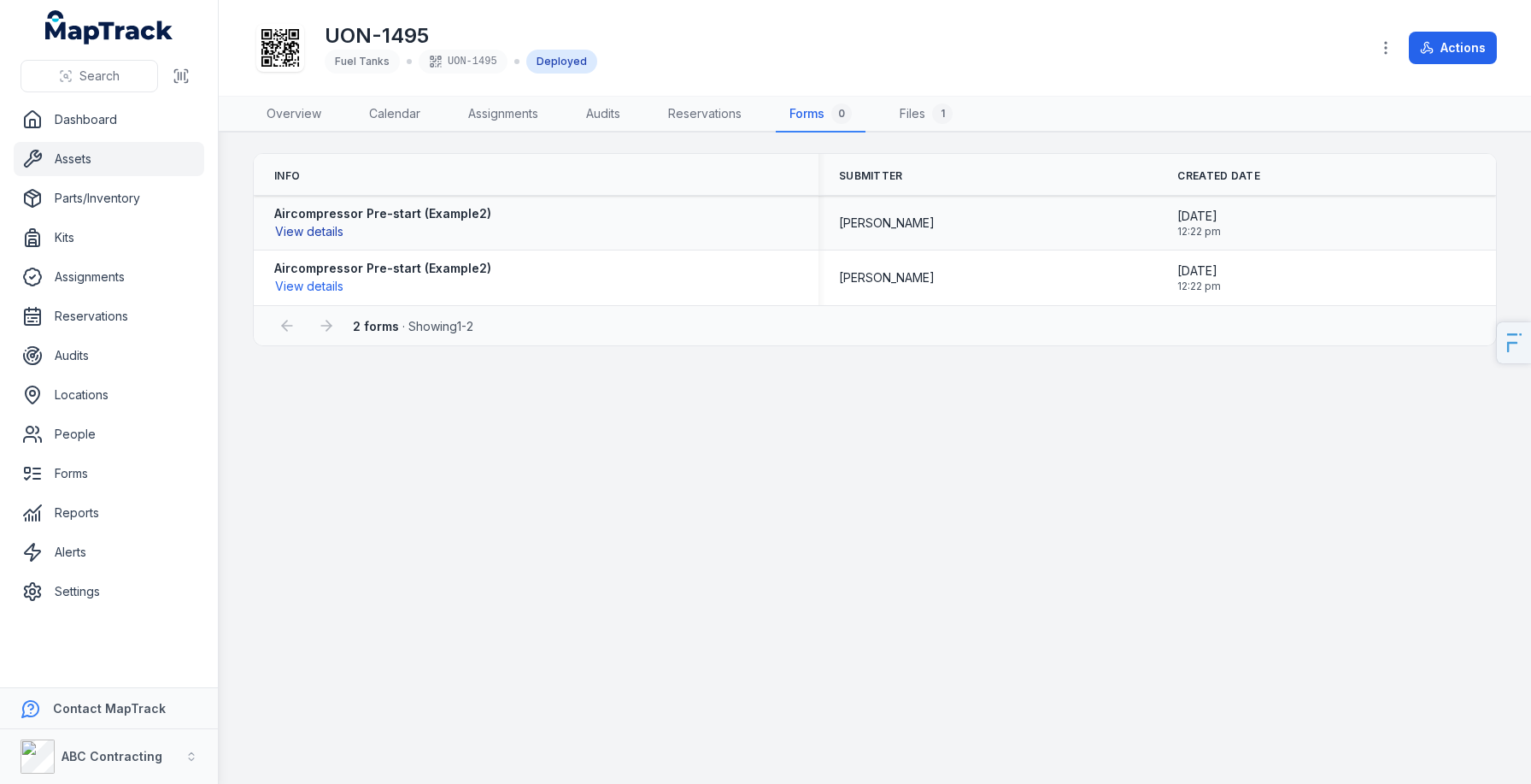
click at [309, 224] on button "View details" at bounding box center [309, 231] width 70 height 19
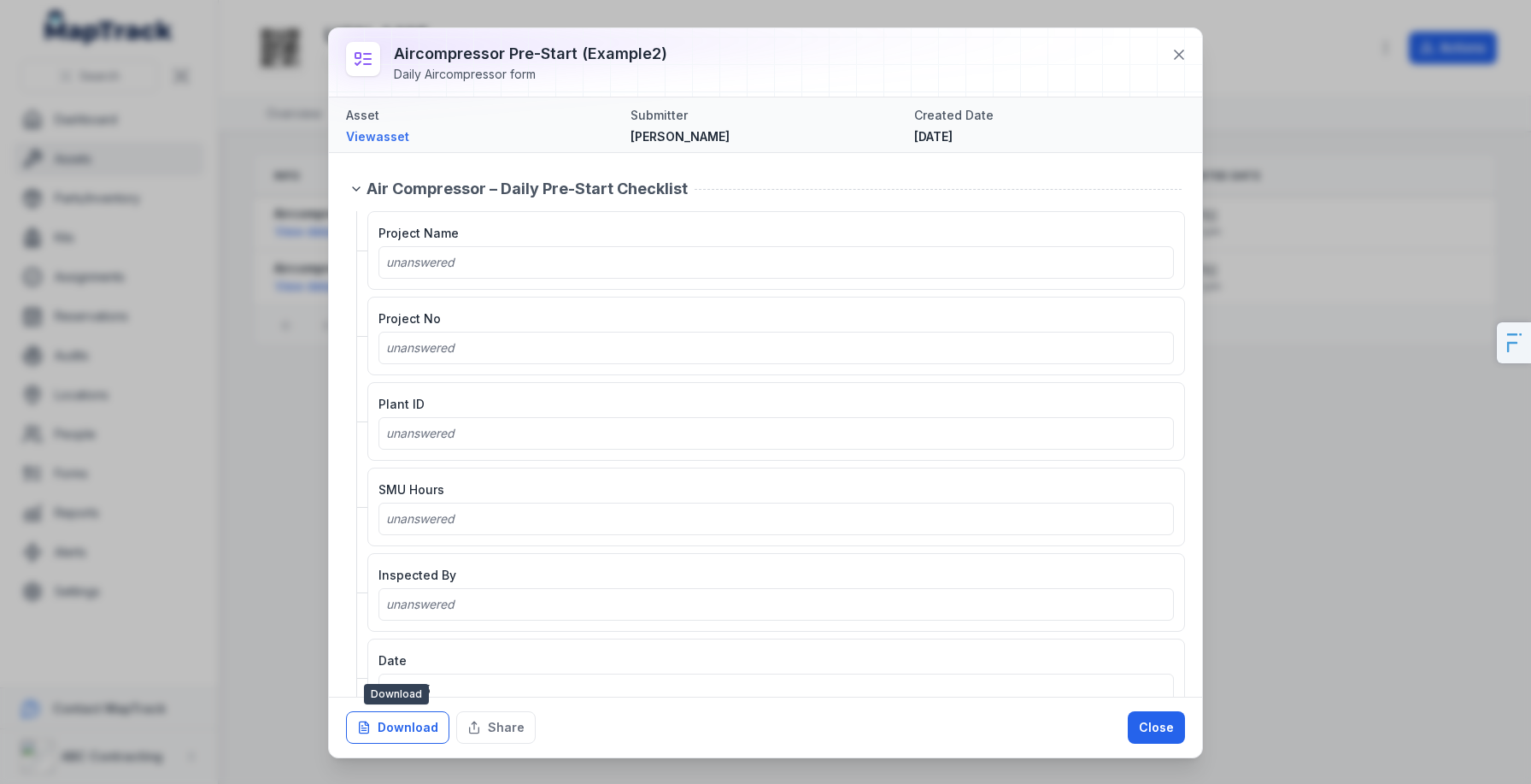
click at [361, 716] on button "Download" at bounding box center [398, 726] width 103 height 32
click at [1171, 41] on button at bounding box center [1179, 54] width 32 height 32
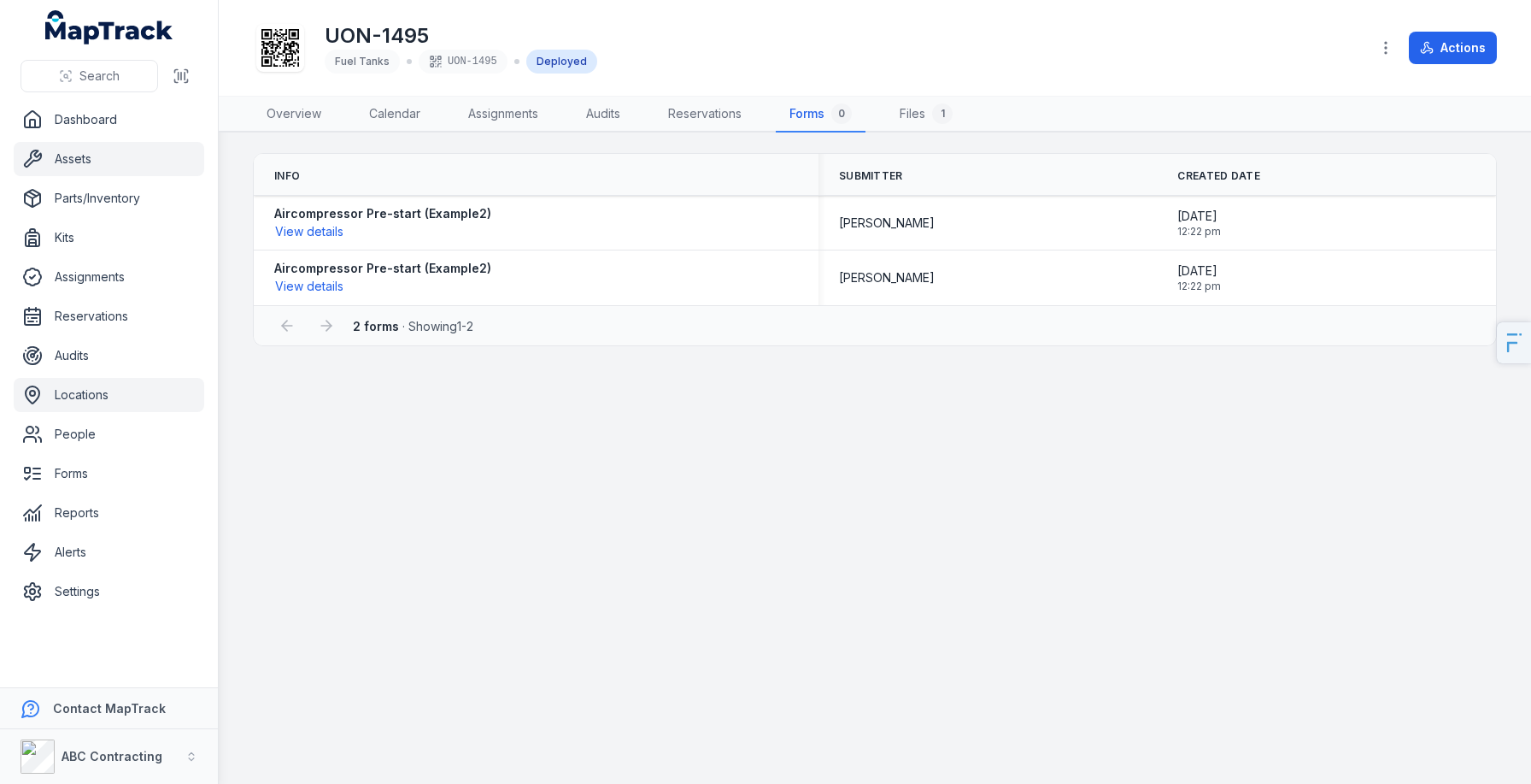
click at [146, 393] on link "Locations" at bounding box center [108, 394] width 190 height 34
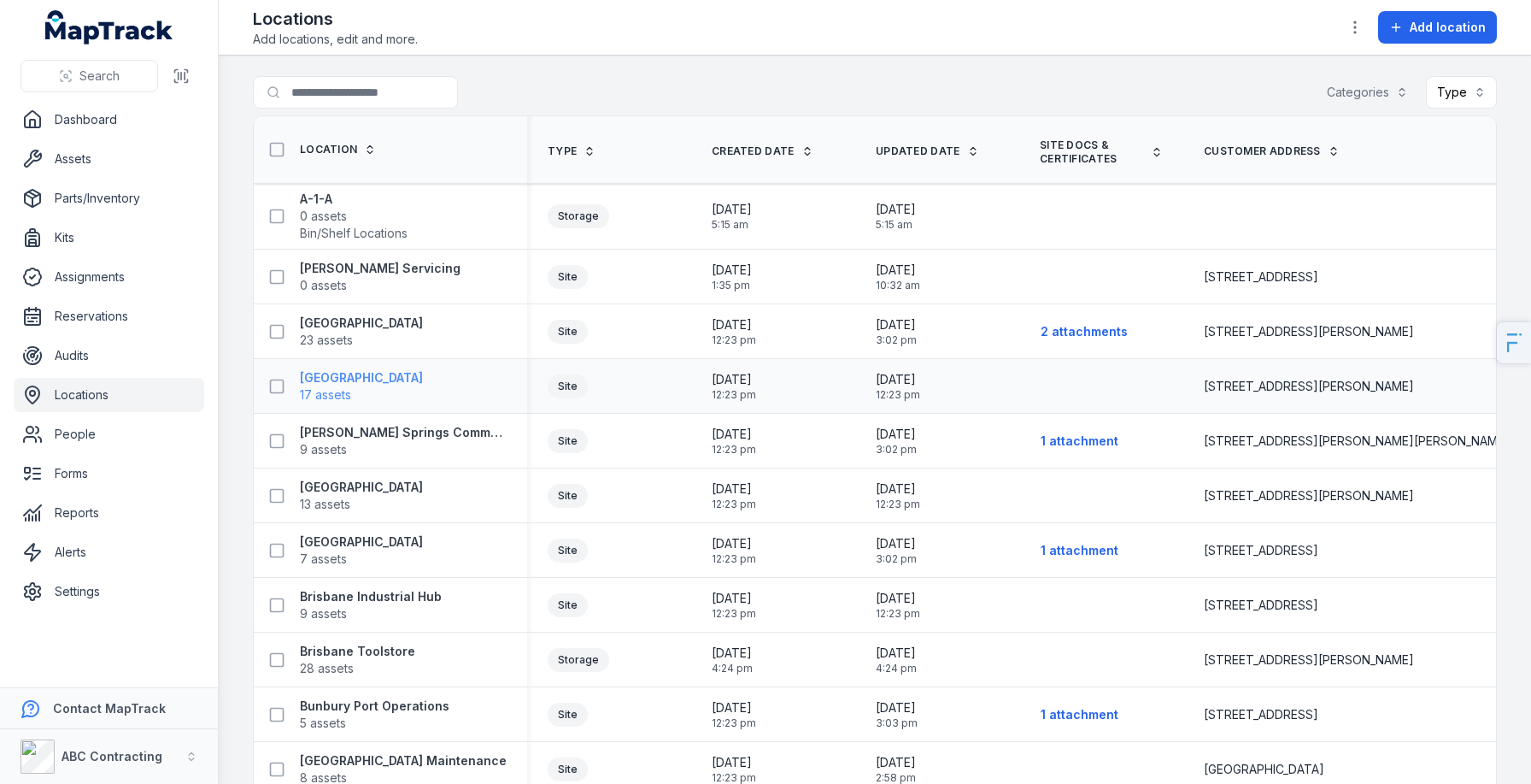
click at [341, 380] on strong "[GEOGRAPHIC_DATA]" at bounding box center [362, 378] width 123 height 18
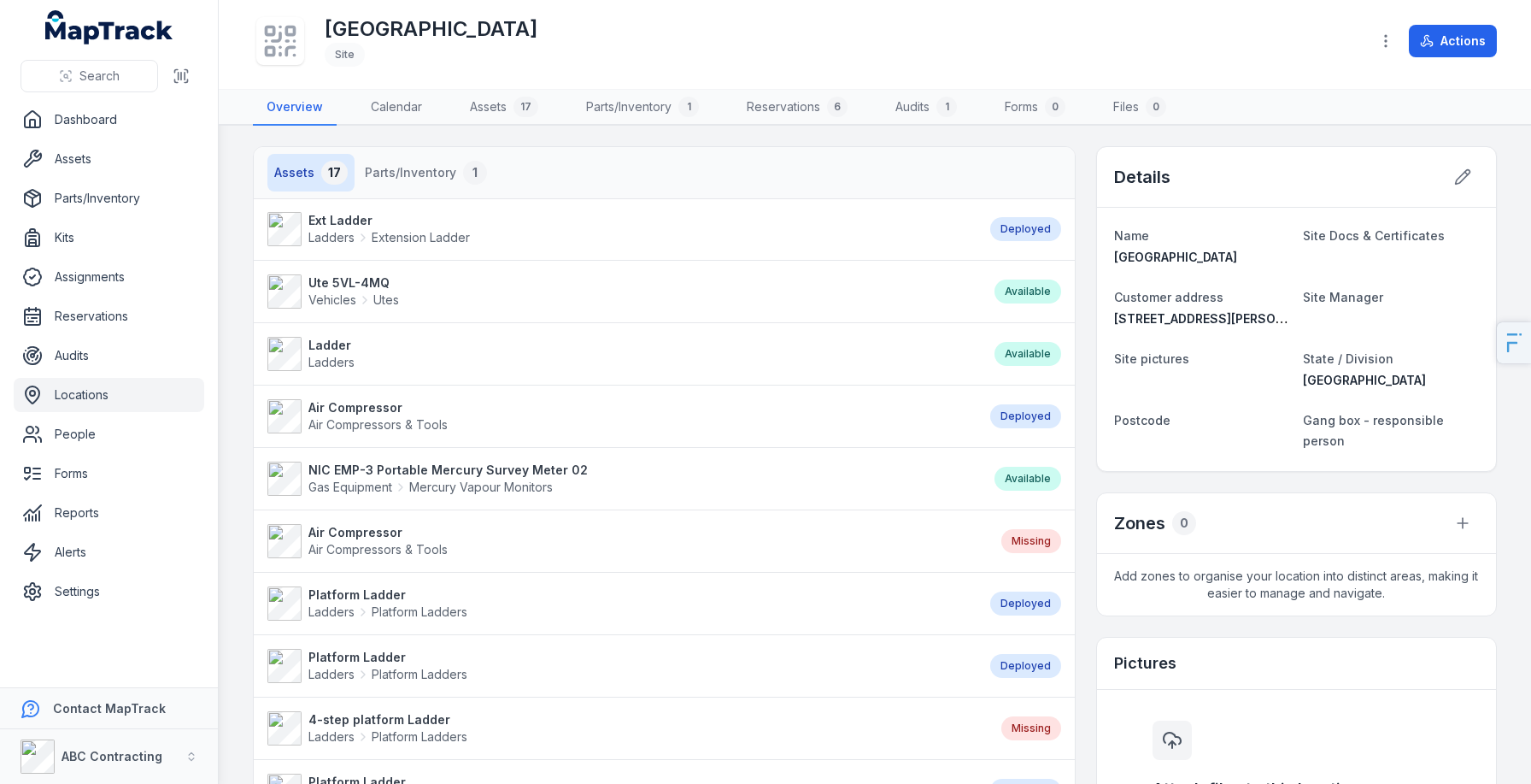
click at [261, 45] on icon at bounding box center [280, 41] width 38 height 38
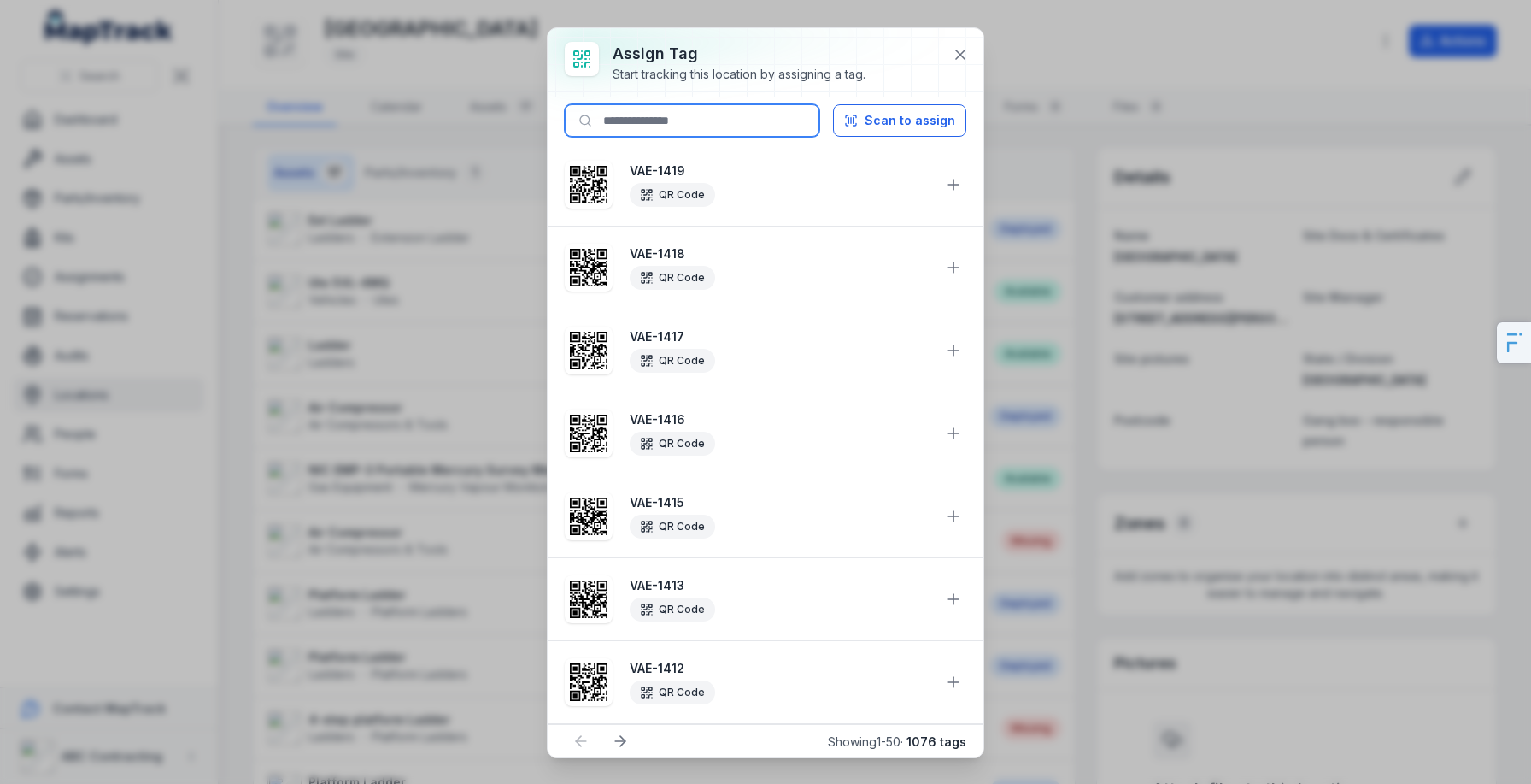
click at [723, 109] on input at bounding box center [691, 120] width 255 height 32
type input "*"
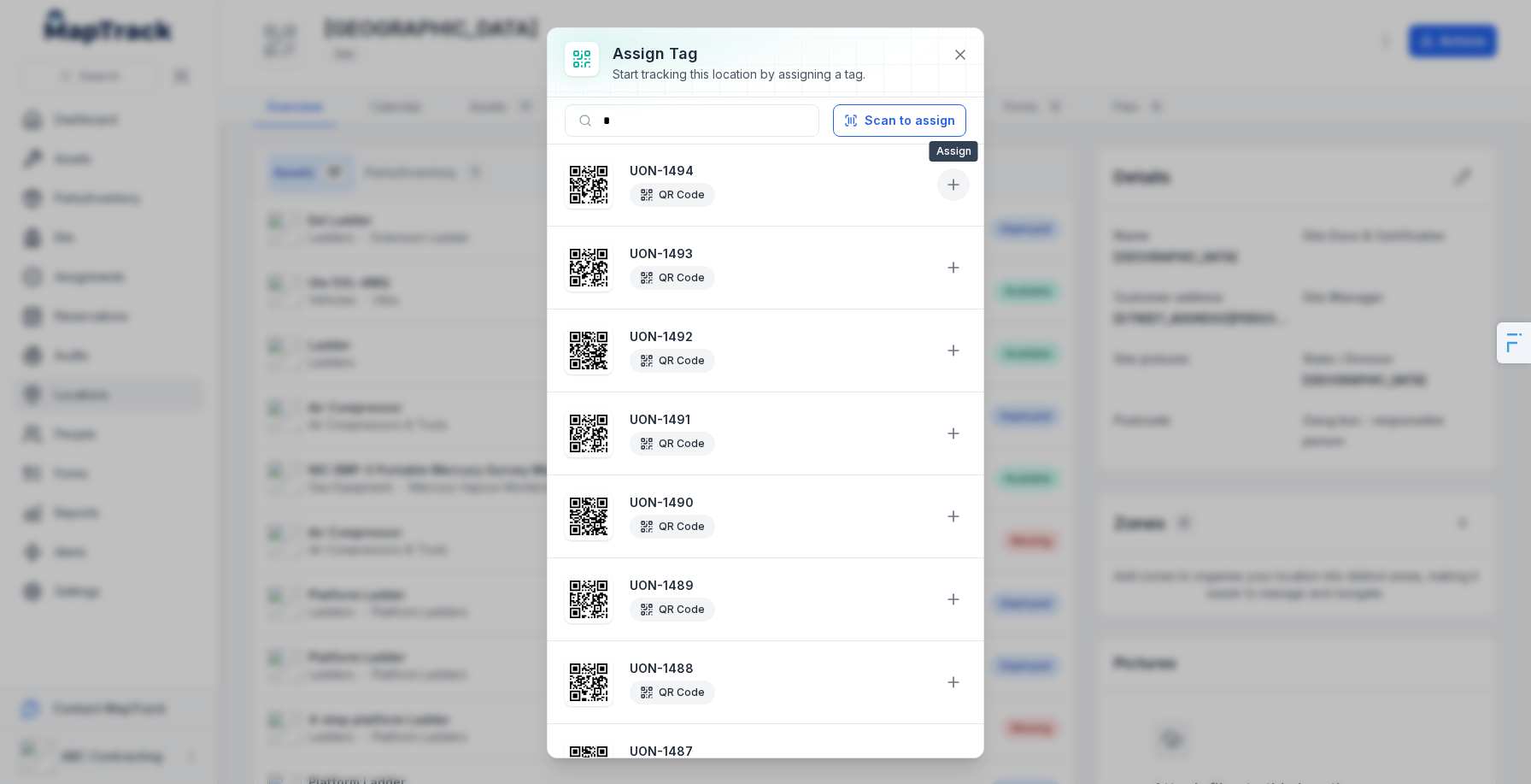
click at [948, 190] on icon at bounding box center [954, 185] width 18 height 18
